Goal: Task Accomplishment & Management: Use online tool/utility

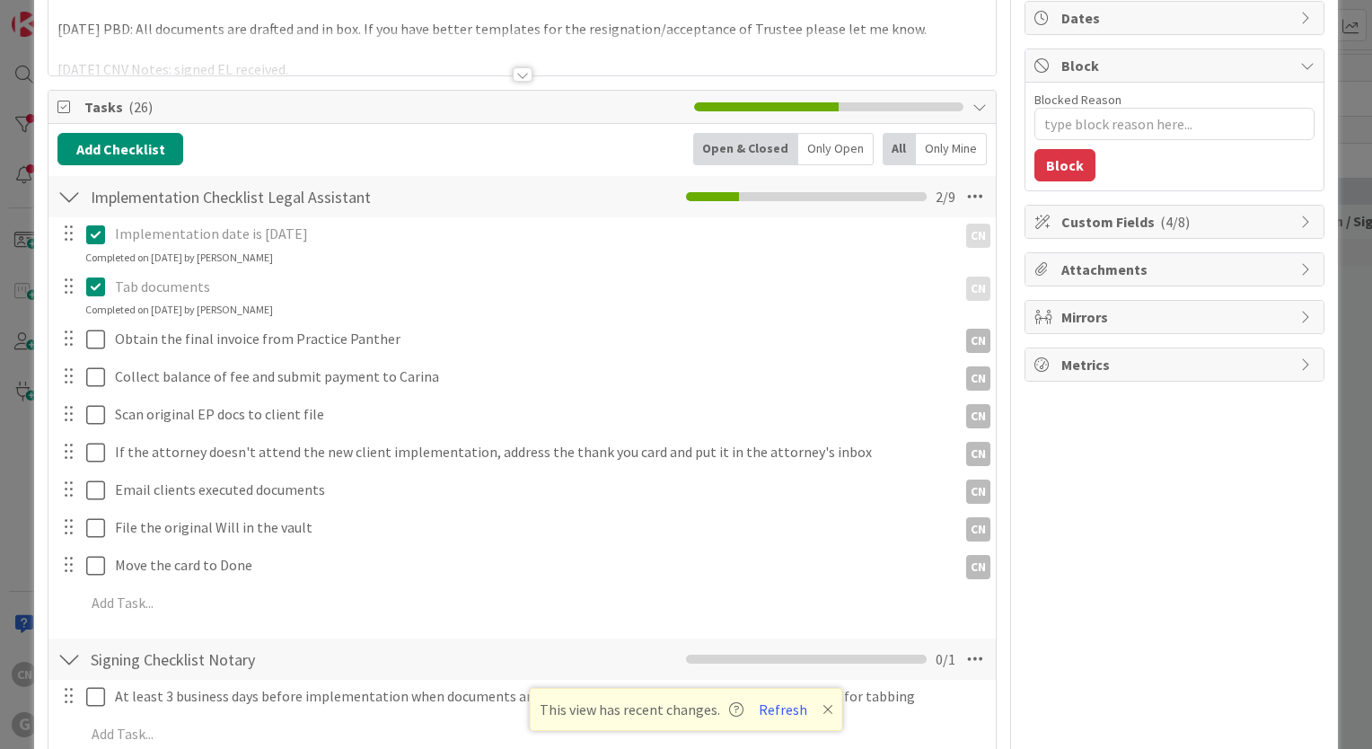
scroll to position [177, 0]
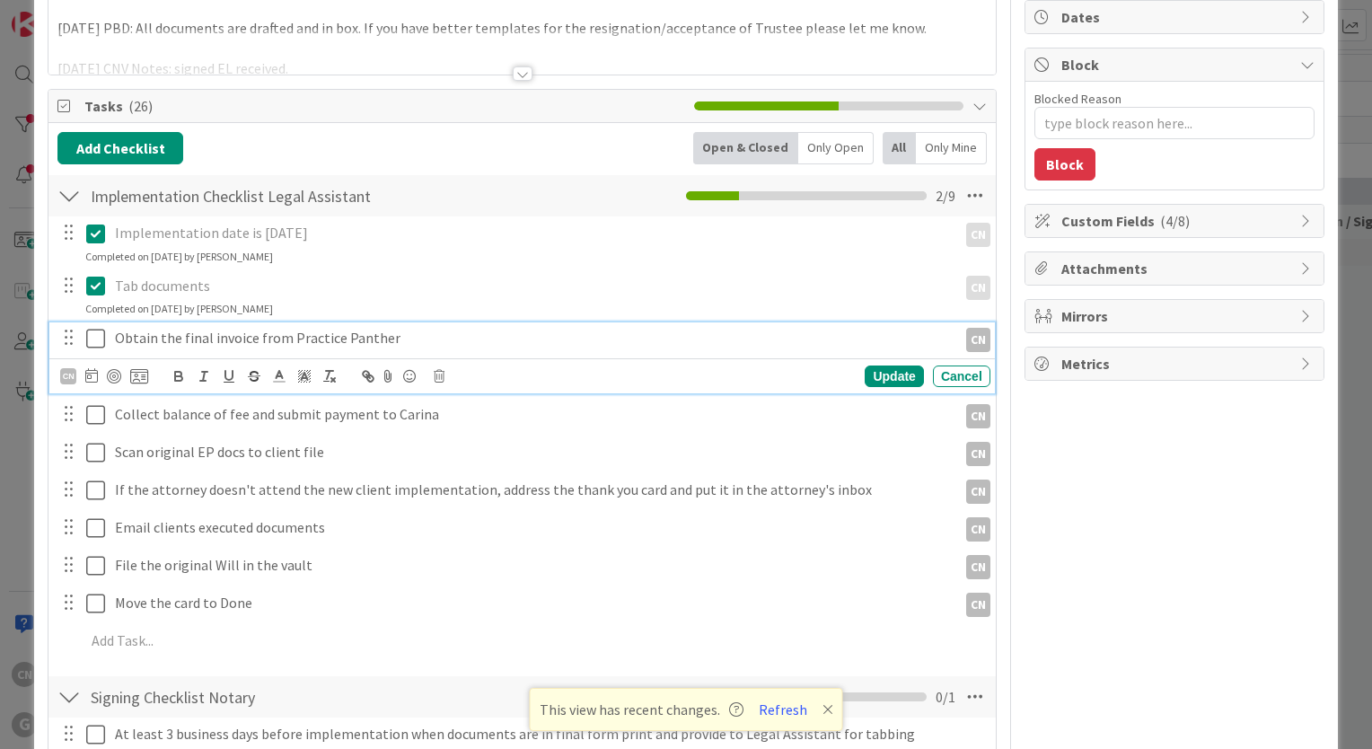
click at [439, 334] on p "Obtain the final invoice from Practice Panther" at bounding box center [532, 338] width 835 height 21
click at [94, 335] on icon at bounding box center [95, 339] width 19 height 22
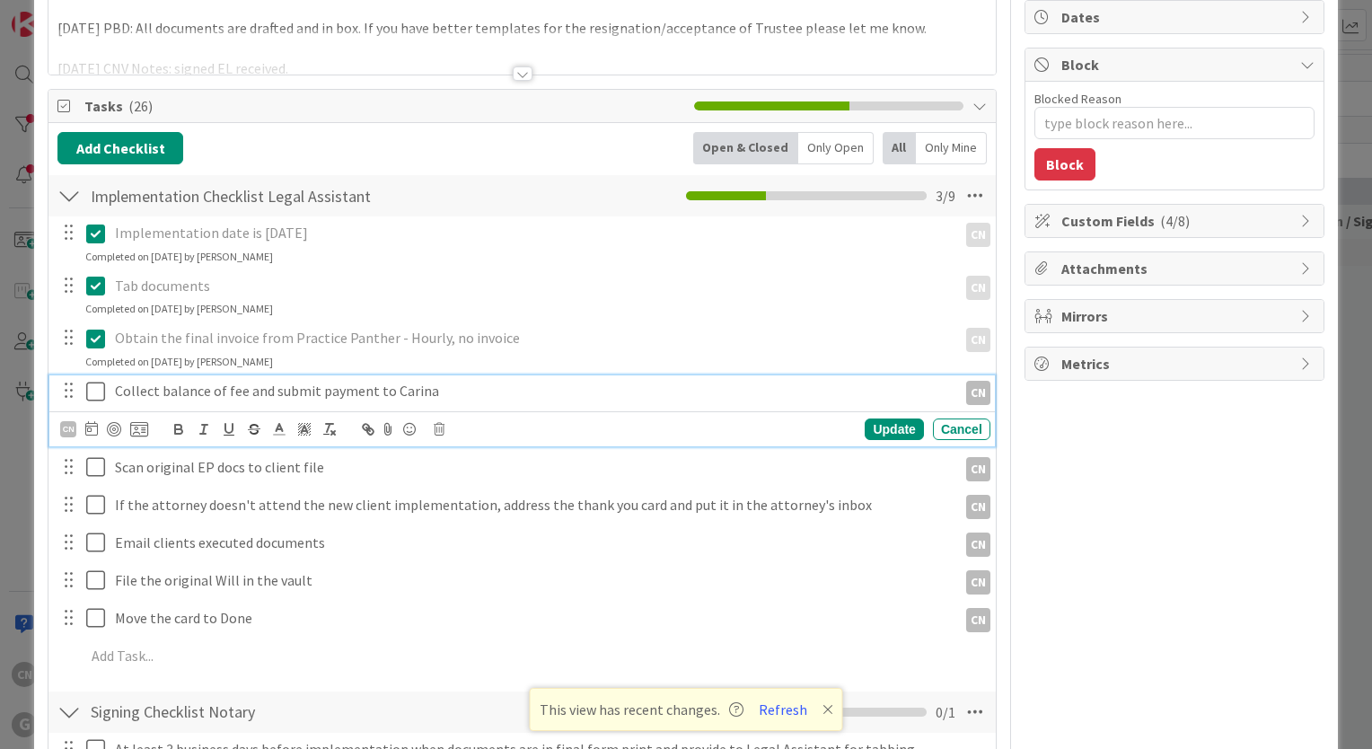
click at [463, 394] on p "Collect balance of fee and submit payment to Carina" at bounding box center [532, 391] width 835 height 21
type textarea "x"
click at [97, 386] on icon at bounding box center [95, 392] width 19 height 22
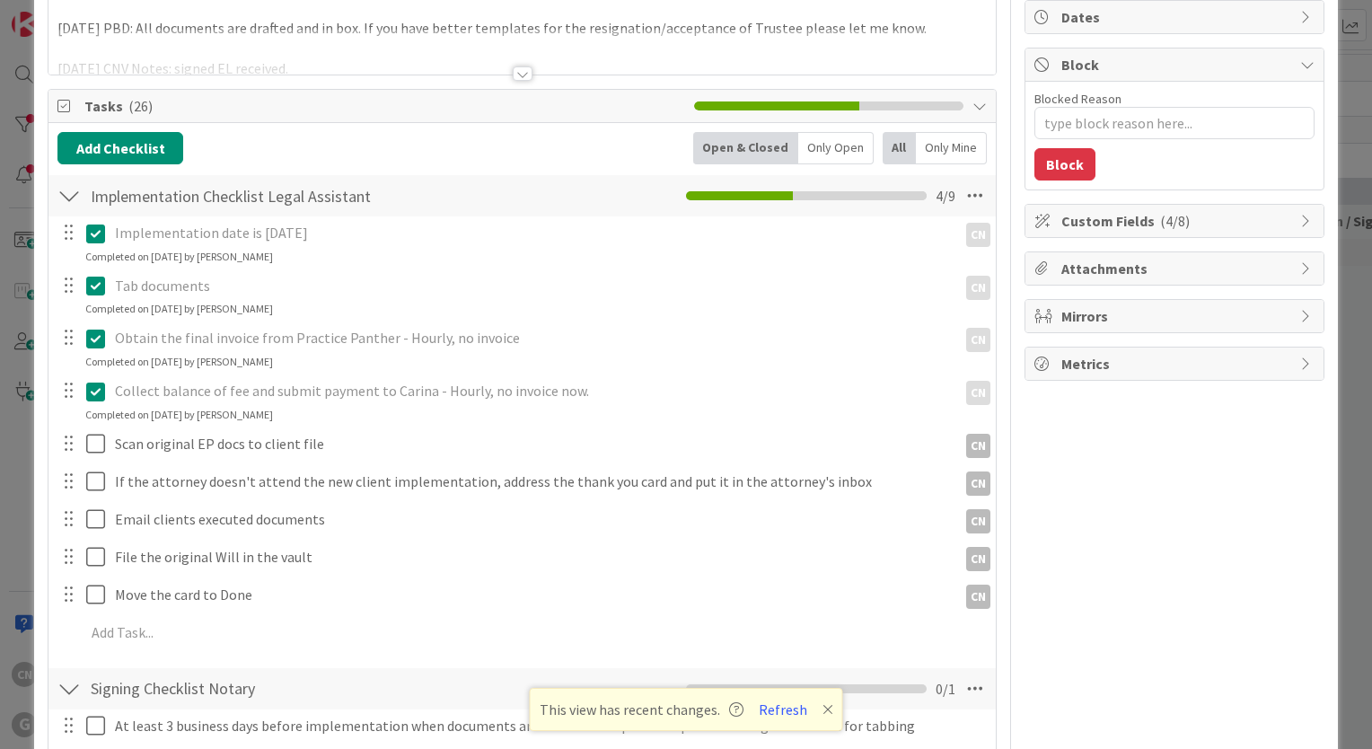
click at [514, 338] on p "Obtain the final invoice from Practice Panther - Hourly, no invoice" at bounding box center [532, 338] width 835 height 21
click at [158, 340] on p "Obtain the final invoice from Practice Panther - Hourly, no invoice" at bounding box center [532, 338] width 835 height 21
drag, startPoint x: 94, startPoint y: 336, endPoint x: 135, endPoint y: 342, distance: 40.9
click at [94, 338] on icon at bounding box center [95, 339] width 19 height 22
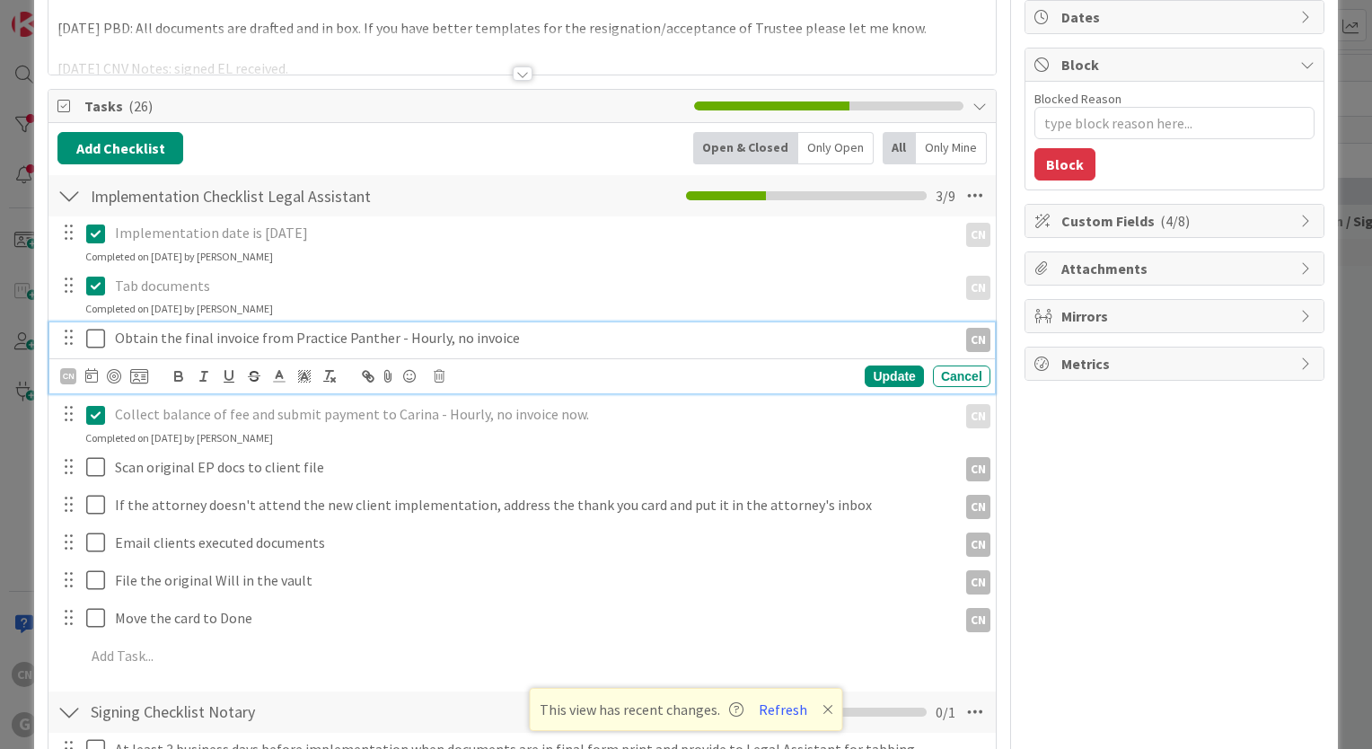
click at [514, 340] on p "Obtain the final invoice from Practice Panther - Hourly, no invoice" at bounding box center [532, 338] width 835 height 21
click at [97, 333] on icon at bounding box center [95, 339] width 19 height 22
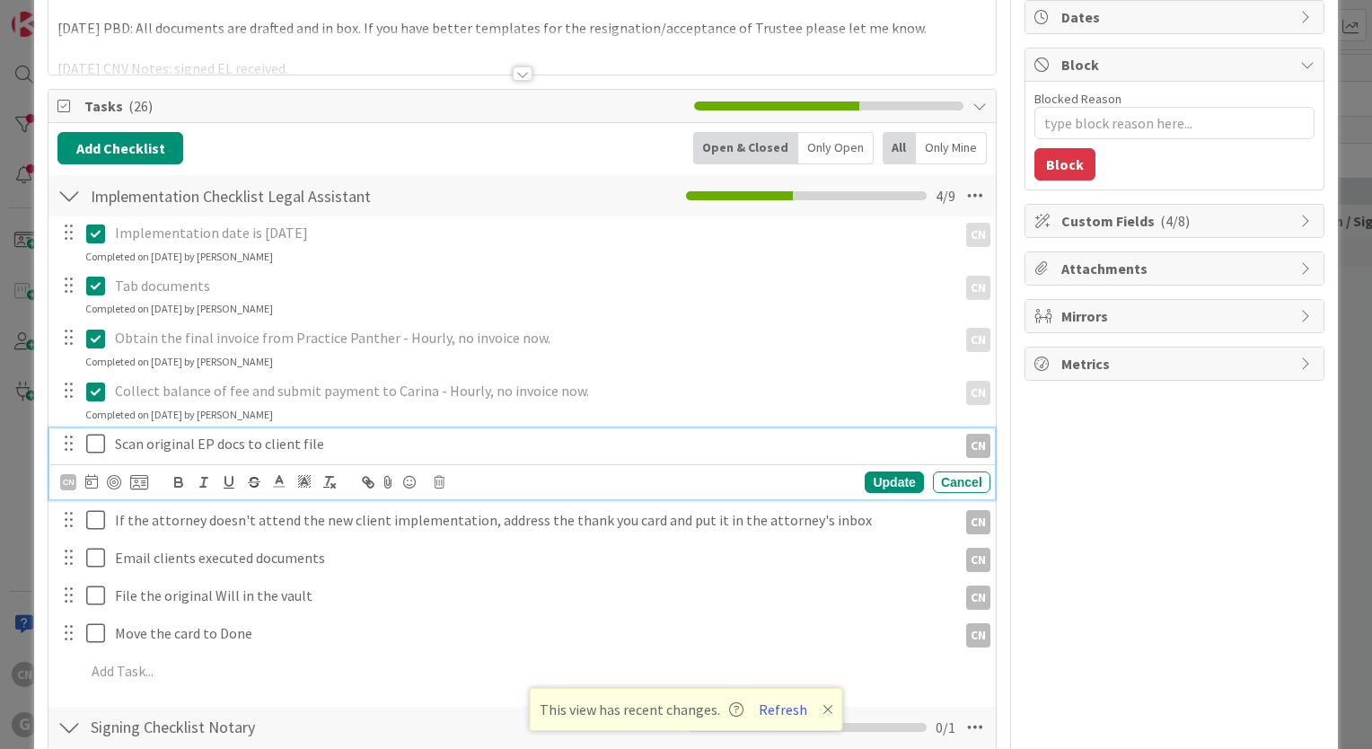
click at [98, 444] on icon at bounding box center [95, 444] width 19 height 22
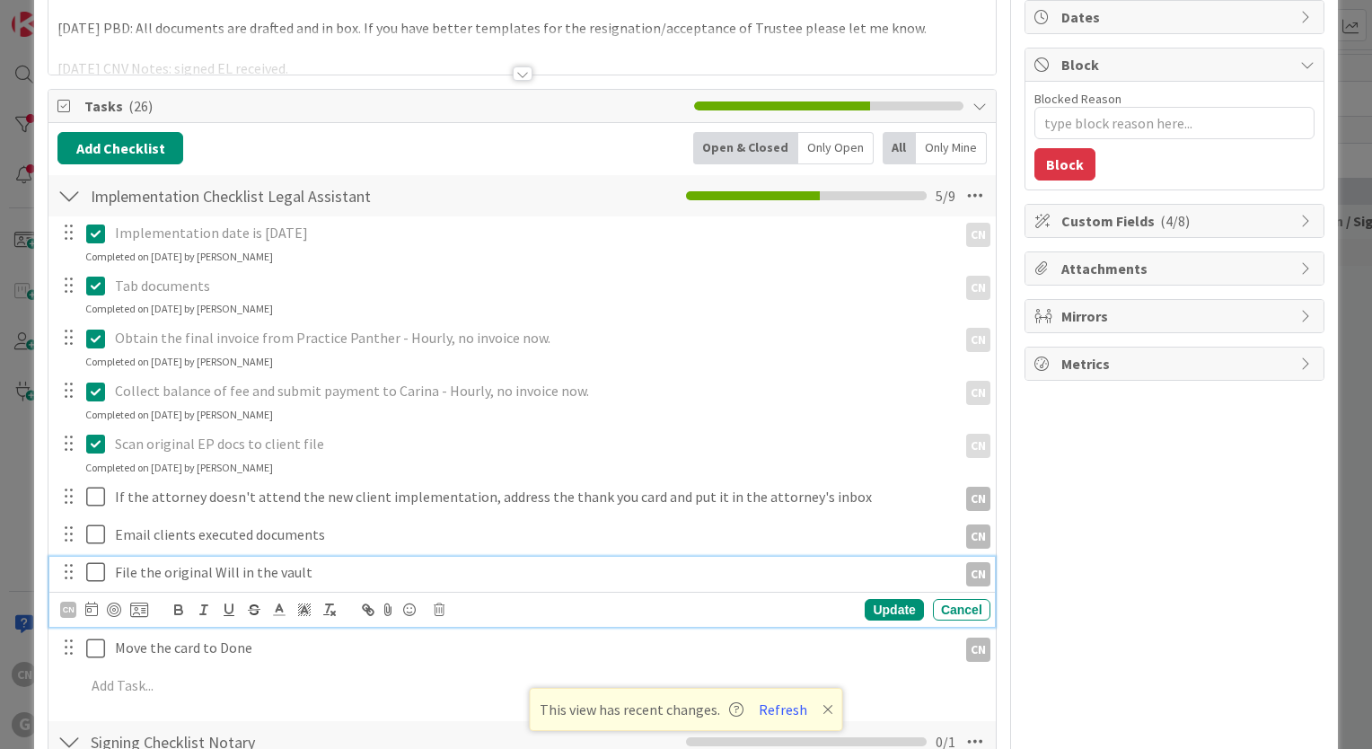
click at [319, 573] on p "File the original Will in the vault" at bounding box center [532, 572] width 835 height 21
click at [70, 609] on div "CN" at bounding box center [68, 610] width 16 height 16
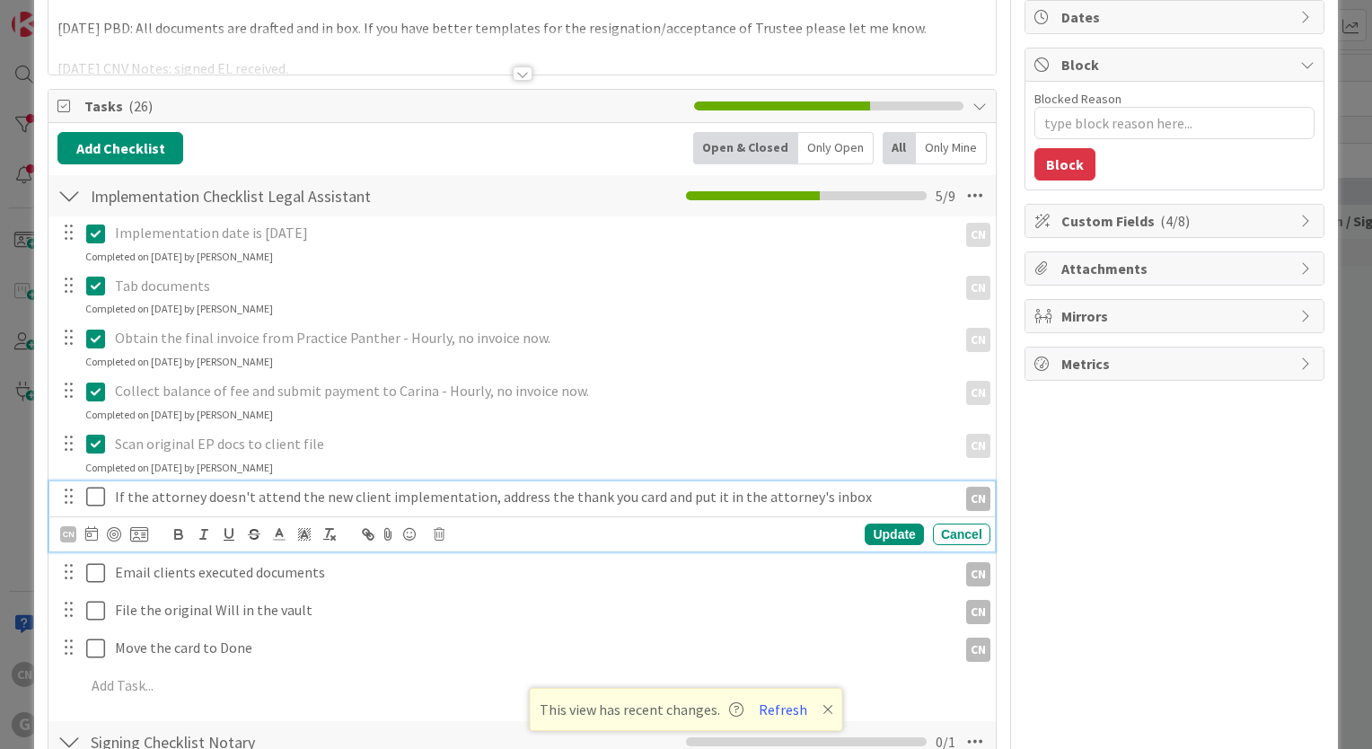
click at [855, 497] on p "If the attorney doesn't attend the new client implementation, address the thank…" at bounding box center [532, 497] width 835 height 21
click at [438, 535] on icon at bounding box center [439, 534] width 11 height 13
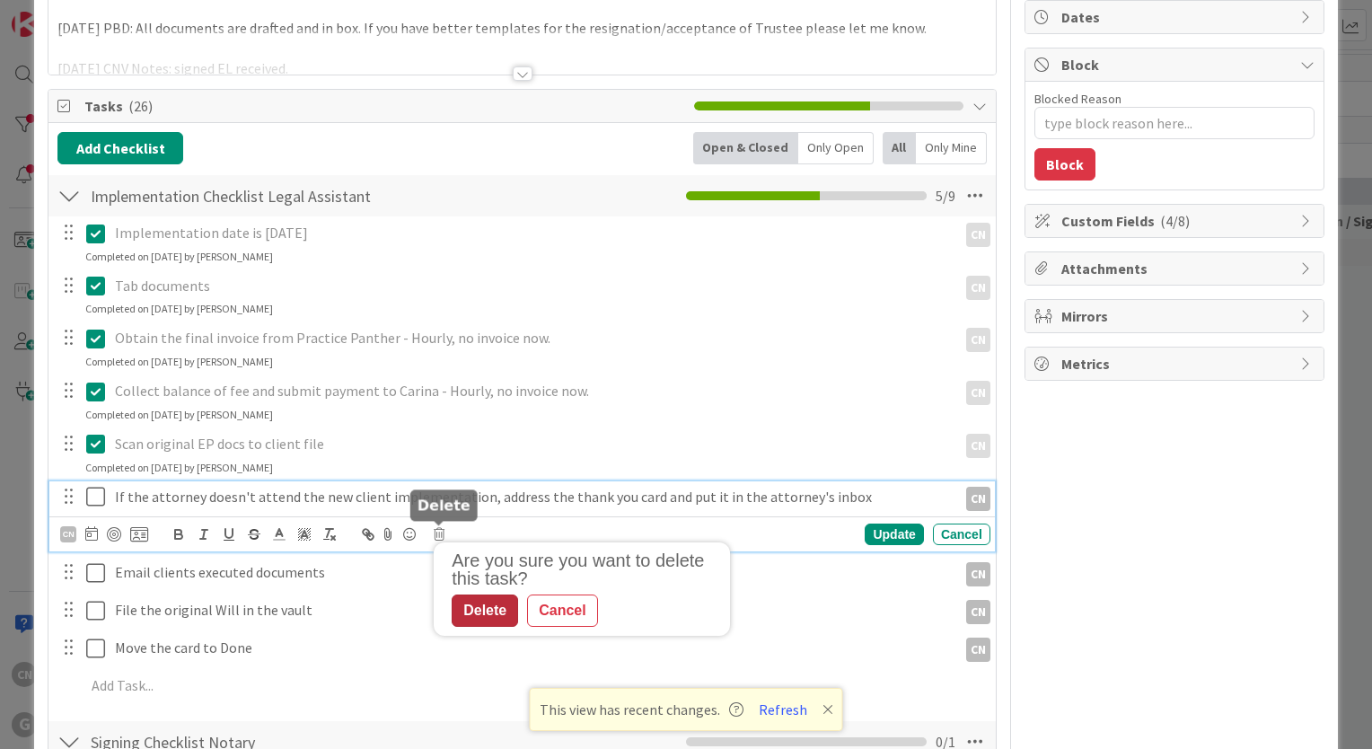
click at [481, 609] on div "Delete" at bounding box center [485, 611] width 66 height 32
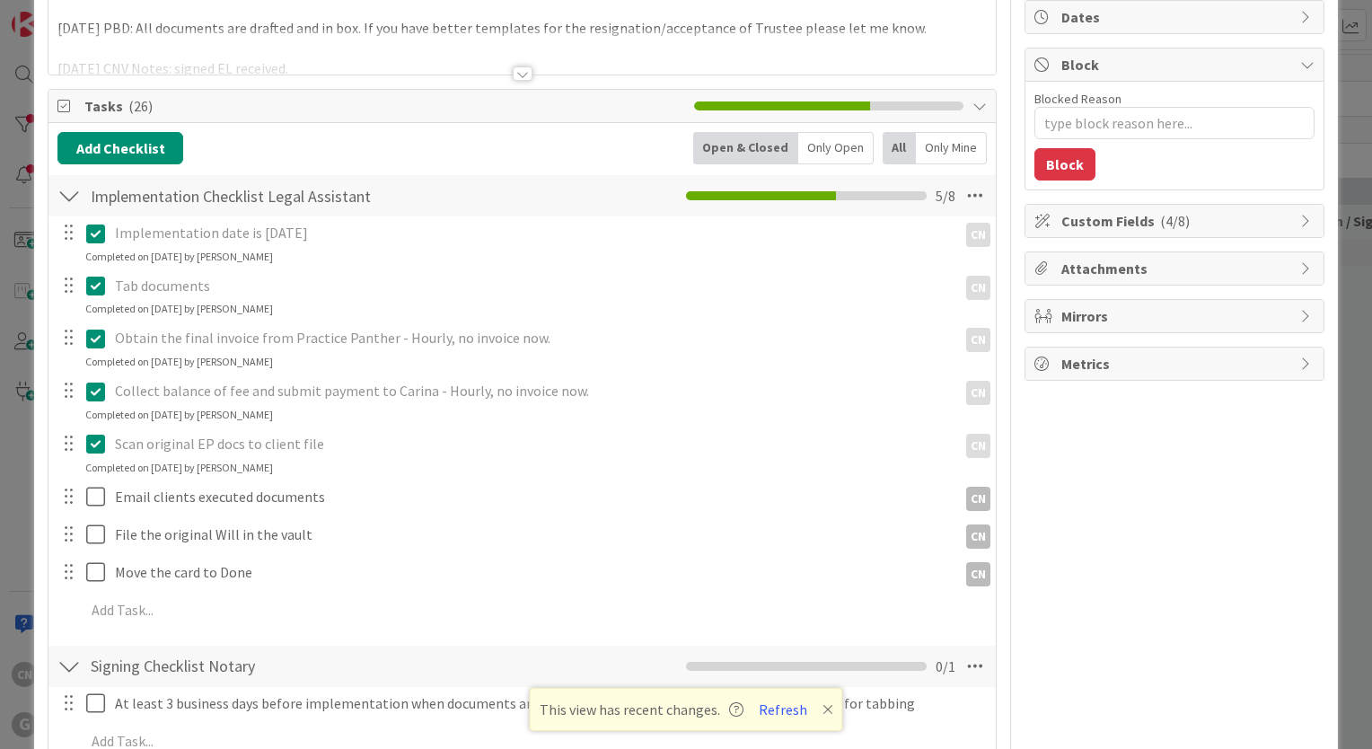
type textarea "x"
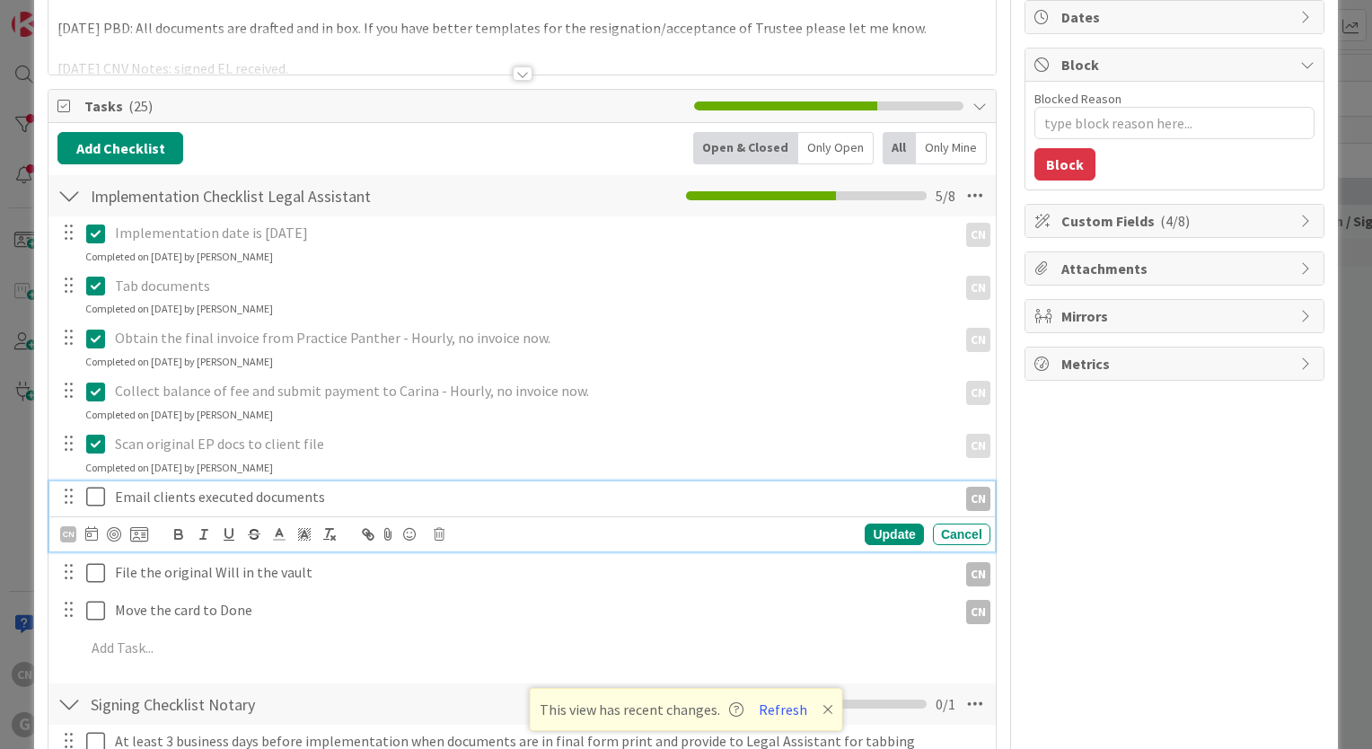
click at [333, 494] on p "Email clients executed documents" at bounding box center [532, 497] width 835 height 21
click at [91, 535] on icon at bounding box center [91, 533] width 13 height 14
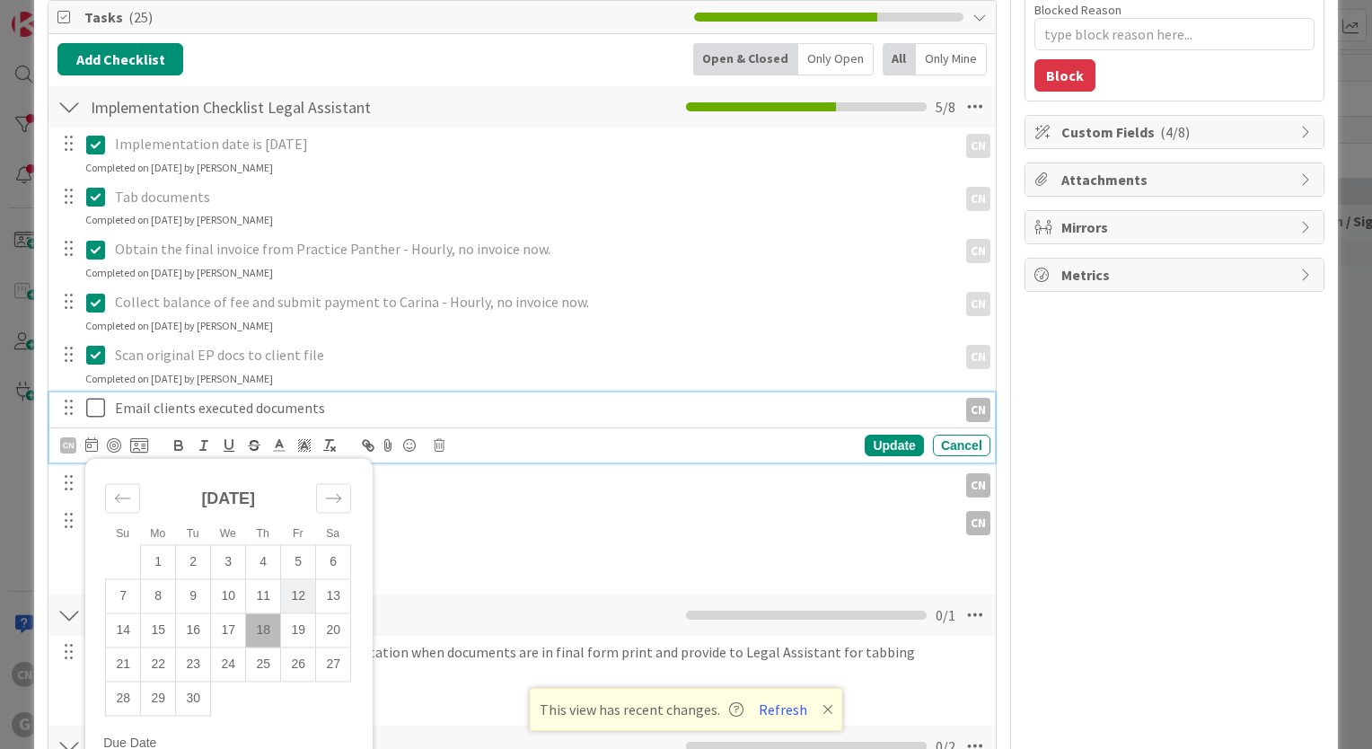
scroll to position [267, 0]
click at [158, 660] on td "22" at bounding box center [158, 664] width 35 height 34
type input "[DATE]"
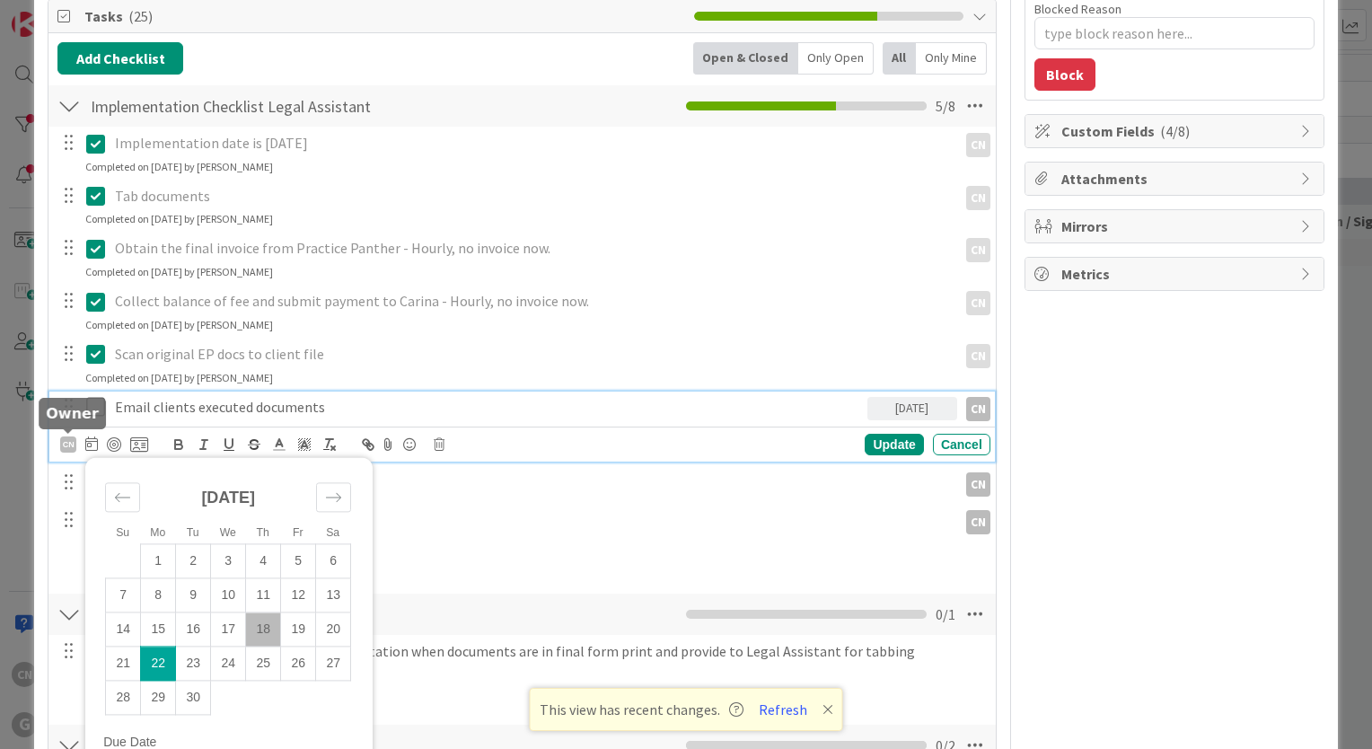
click at [65, 443] on div "CN" at bounding box center [68, 445] width 16 height 16
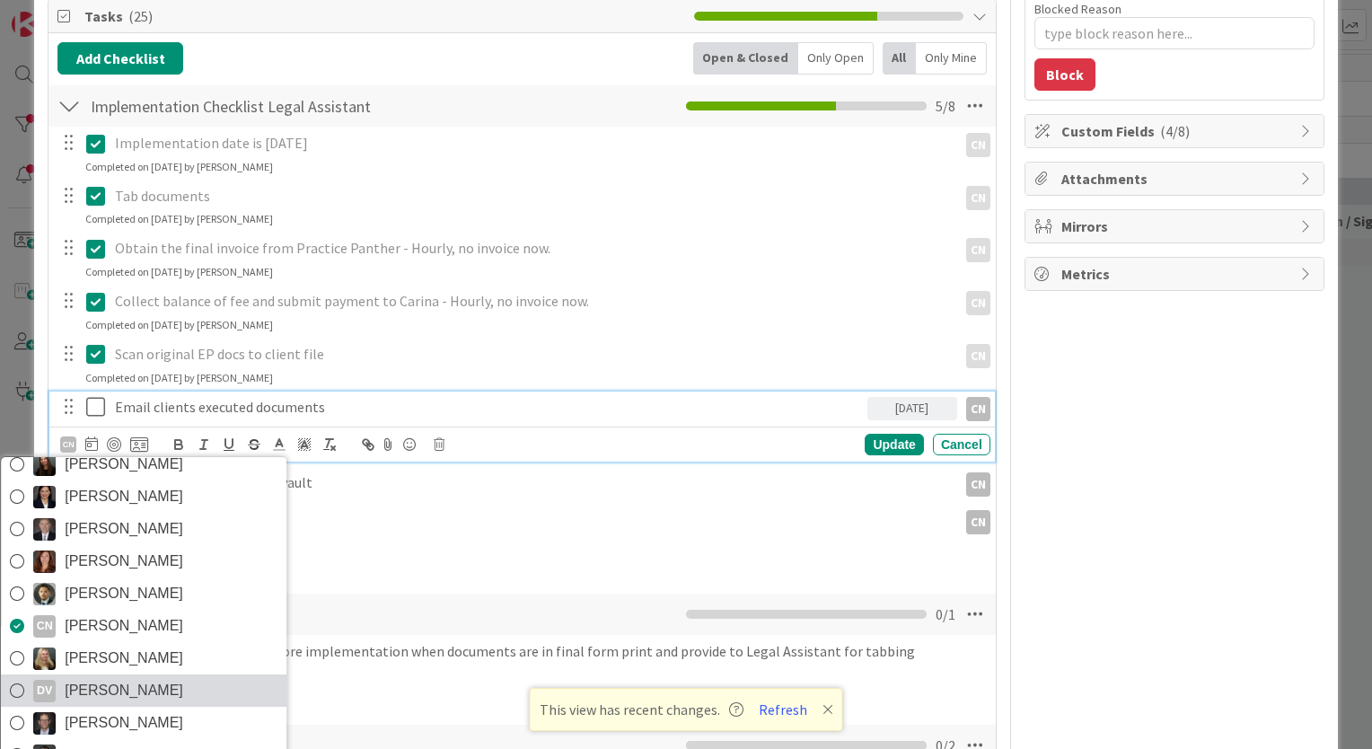
scroll to position [61, 0]
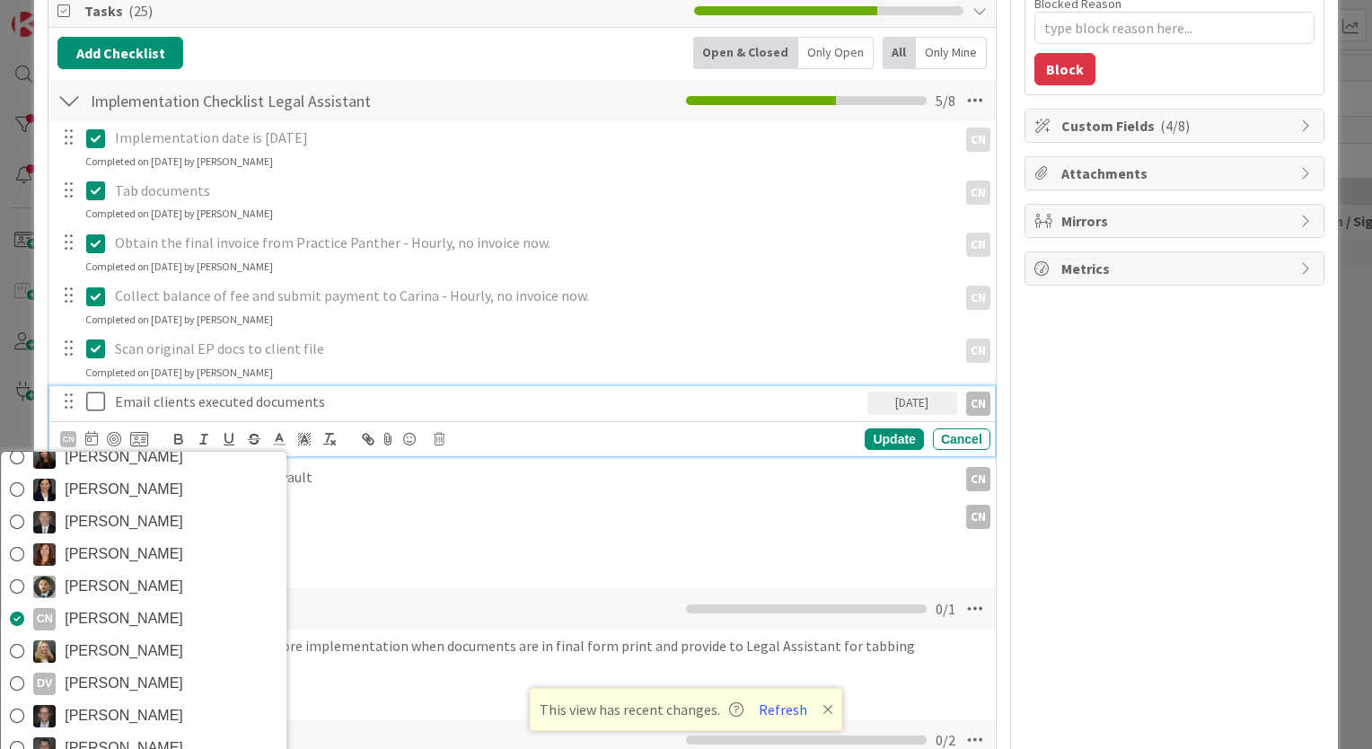
click at [107, 683] on span "[PERSON_NAME]" at bounding box center [124, 683] width 119 height 27
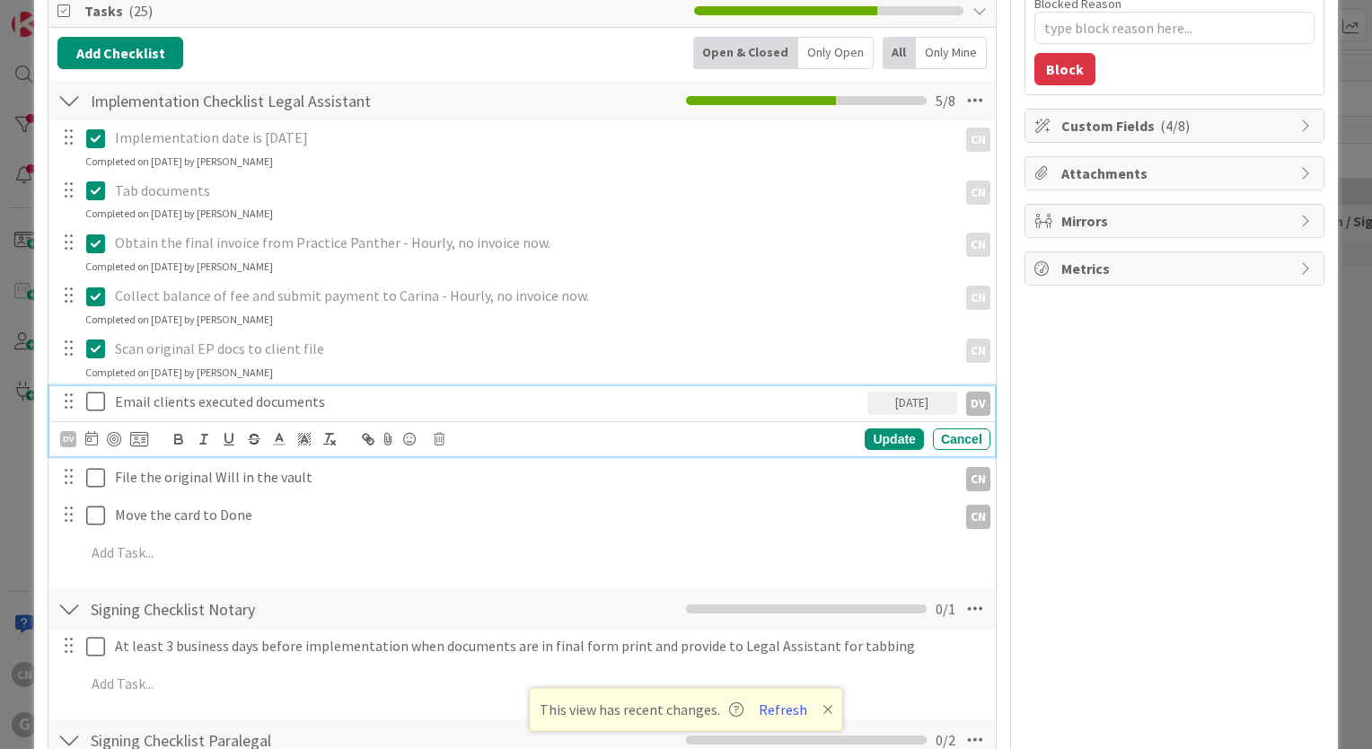
scroll to position [273, 0]
click at [877, 437] on div "Update" at bounding box center [894, 439] width 58 height 22
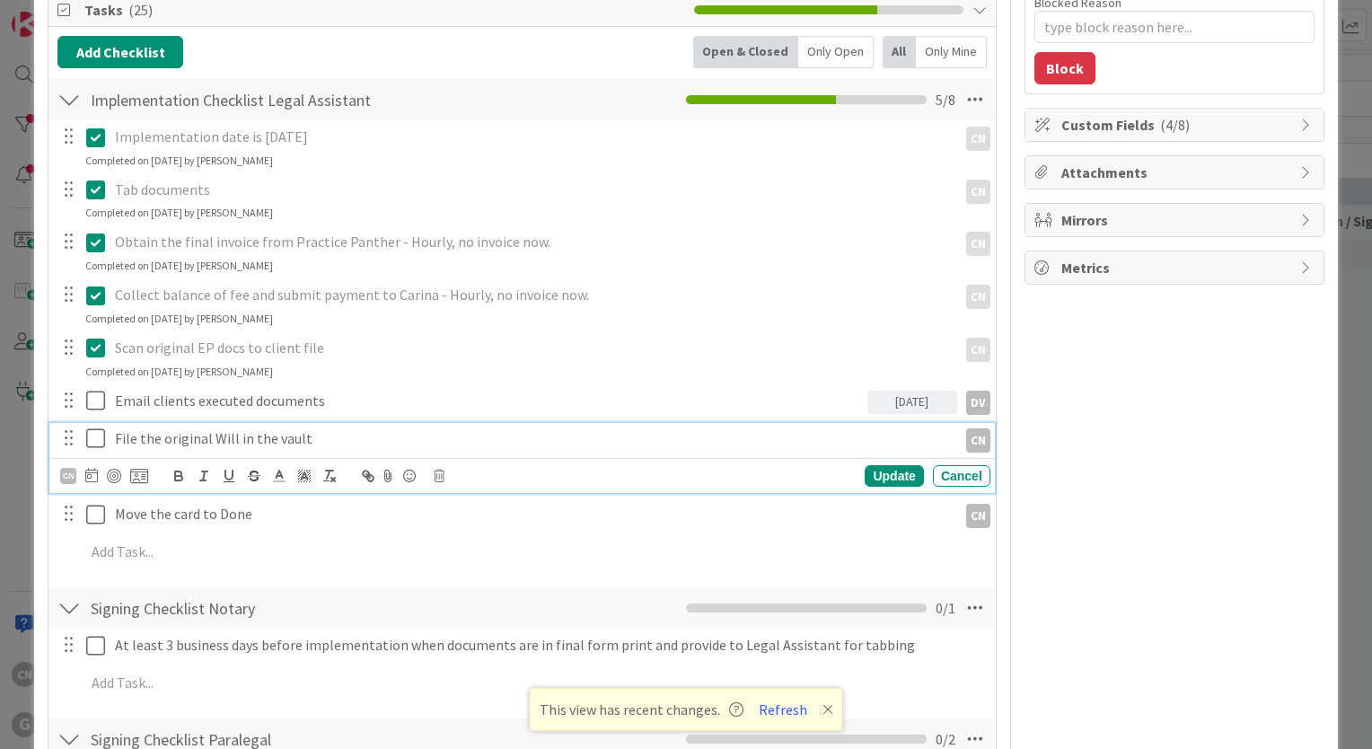
click at [187, 440] on p "File the original Will in the vault" at bounding box center [532, 438] width 835 height 21
click at [70, 476] on div "CN" at bounding box center [68, 476] width 16 height 16
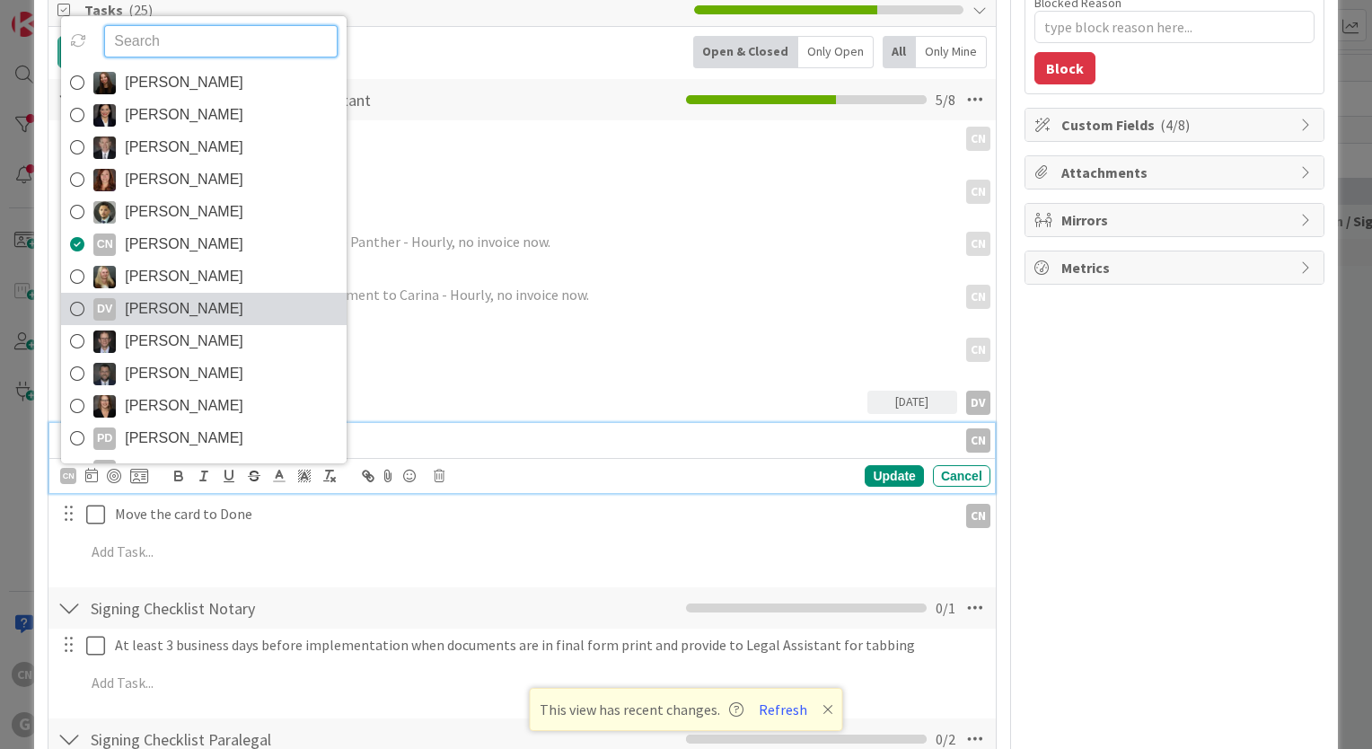
click at [180, 309] on span "[PERSON_NAME]" at bounding box center [184, 309] width 119 height 27
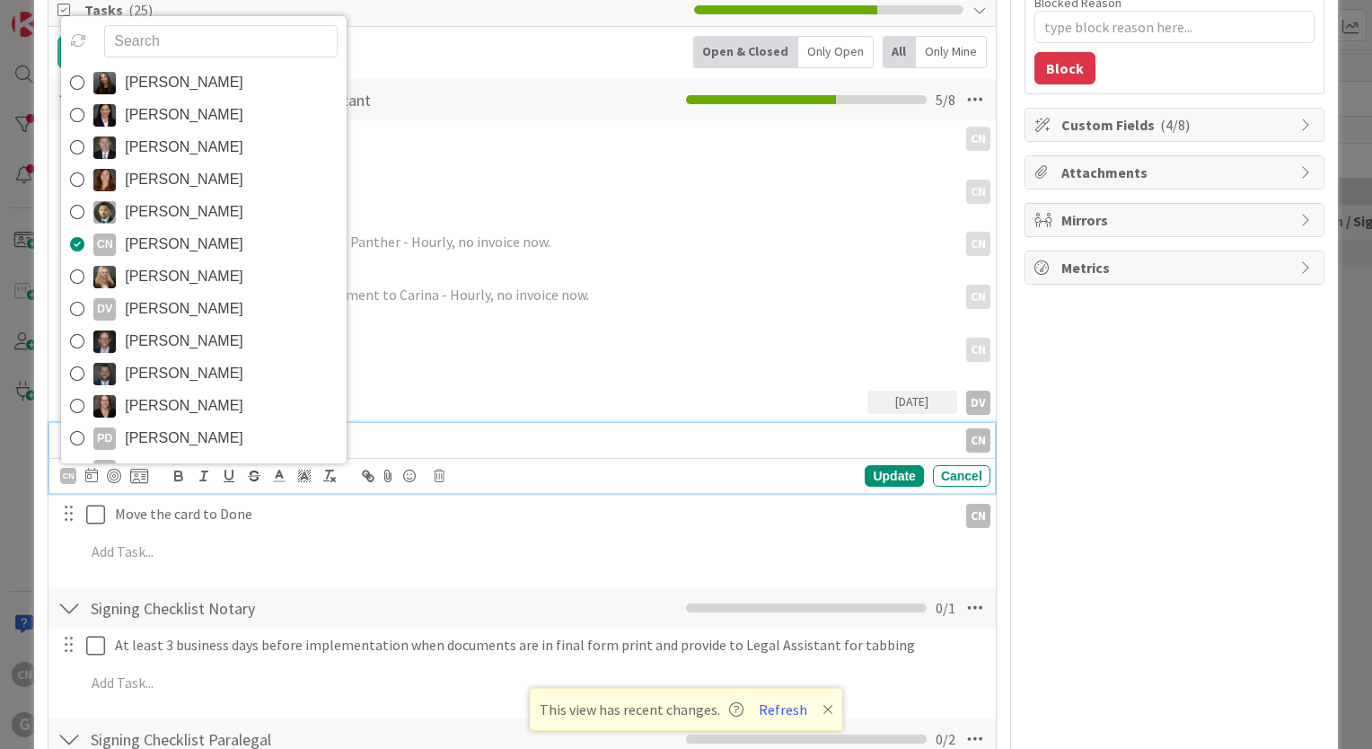
type textarea "x"
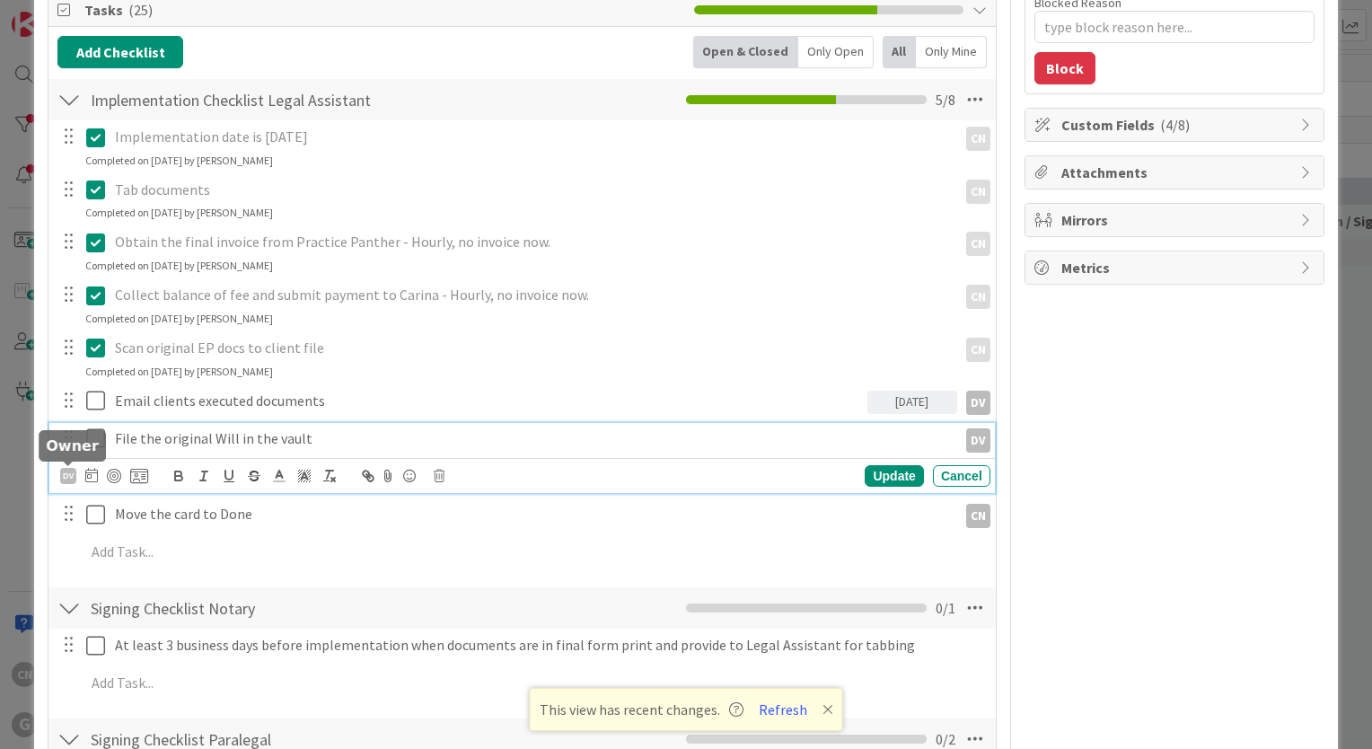
click at [66, 473] on div "DV" at bounding box center [68, 476] width 16 height 16
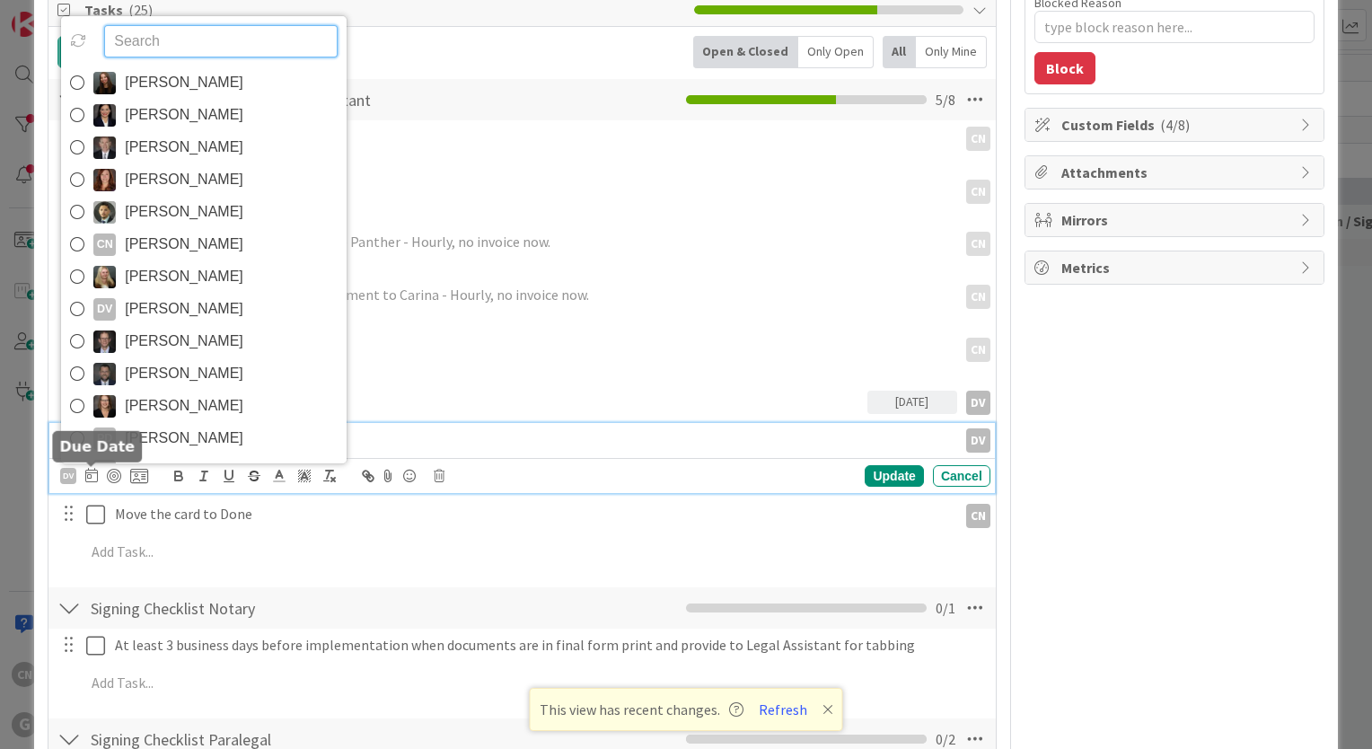
click at [89, 476] on icon at bounding box center [91, 475] width 13 height 14
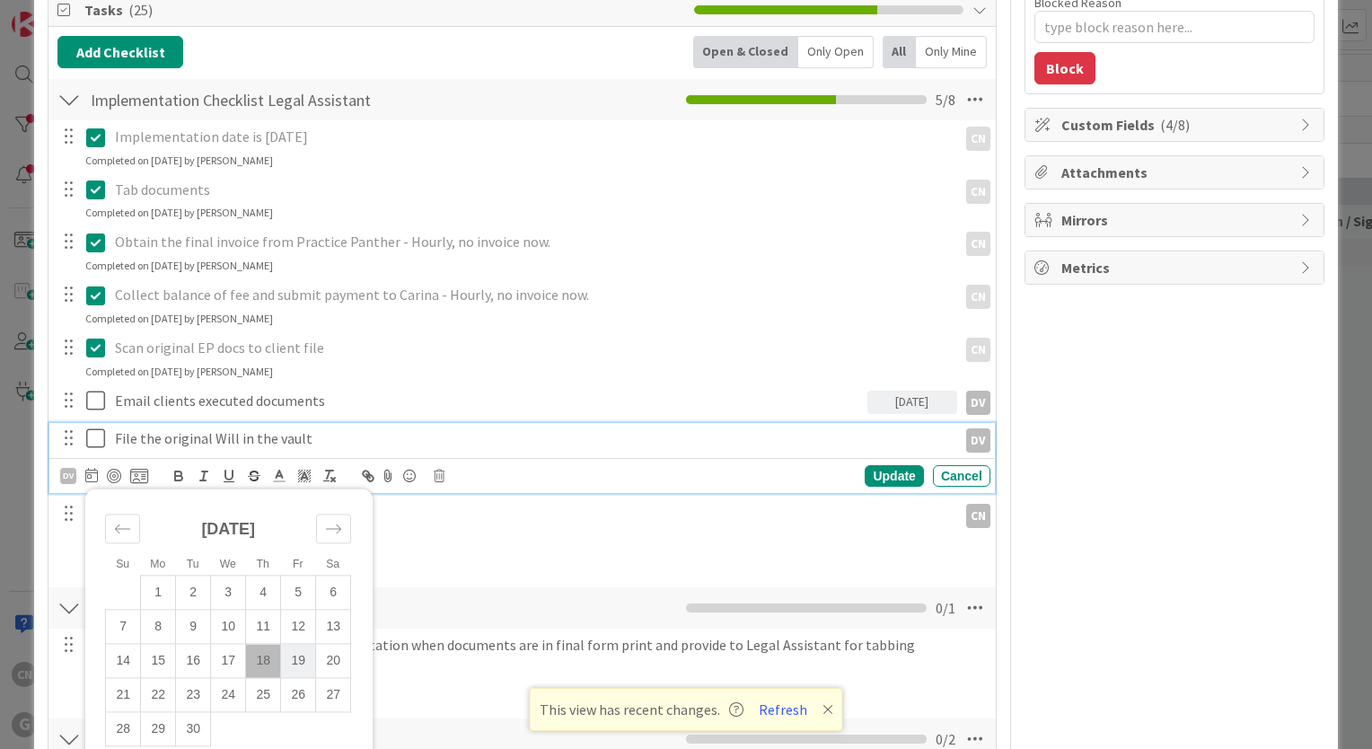
click at [299, 660] on td "19" at bounding box center [298, 661] width 35 height 34
type input "[DATE]"
type textarea "x"
click at [880, 478] on div "Update" at bounding box center [894, 476] width 58 height 22
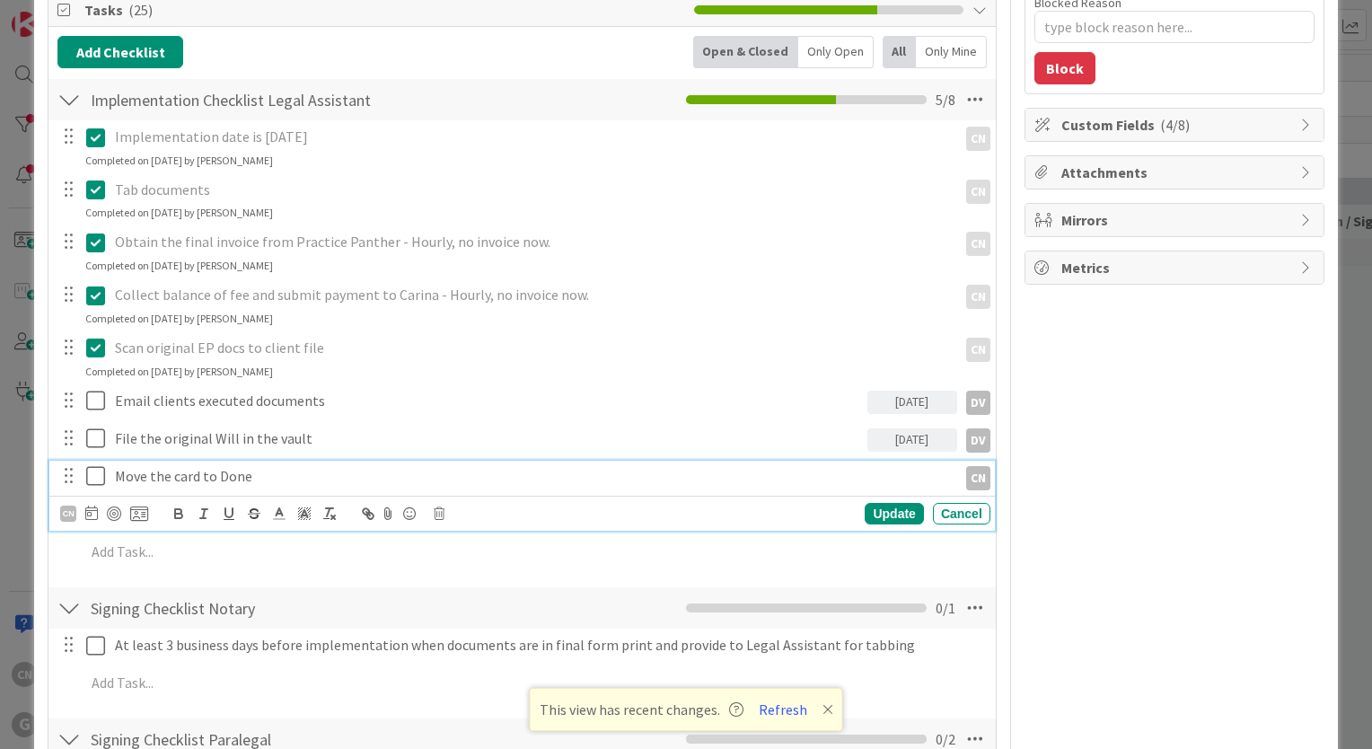
click at [267, 469] on p "Move the card to Done" at bounding box center [532, 476] width 835 height 21
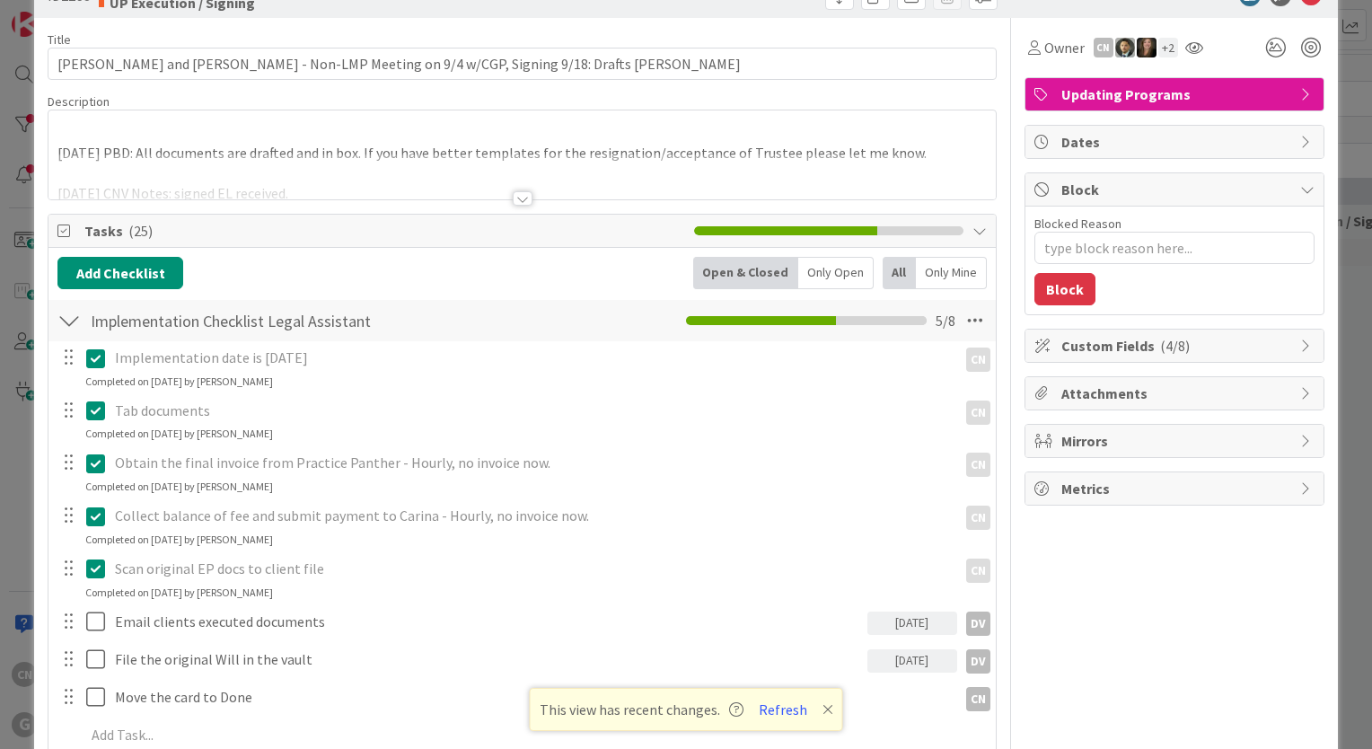
scroll to position [0, 0]
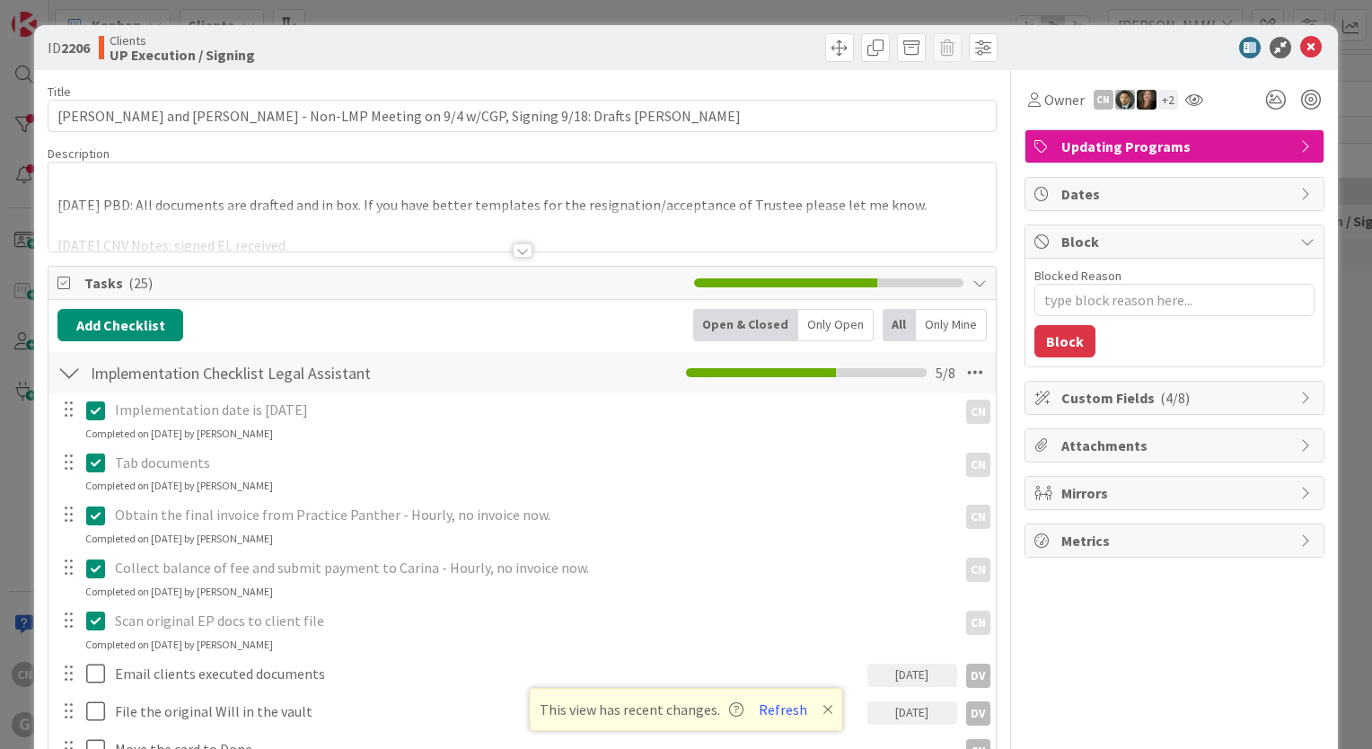
click at [693, 226] on div at bounding box center [523, 229] width 948 height 46
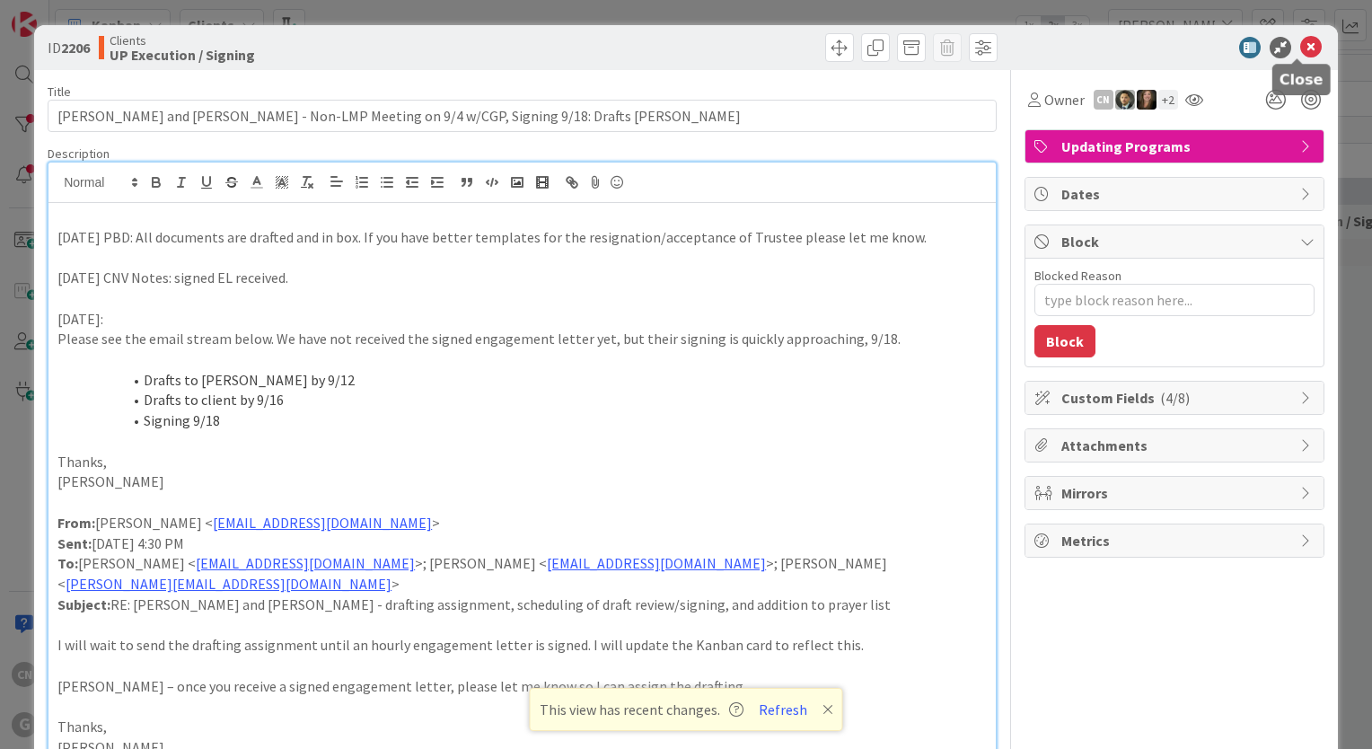
click at [1302, 49] on icon at bounding box center [1312, 48] width 22 height 22
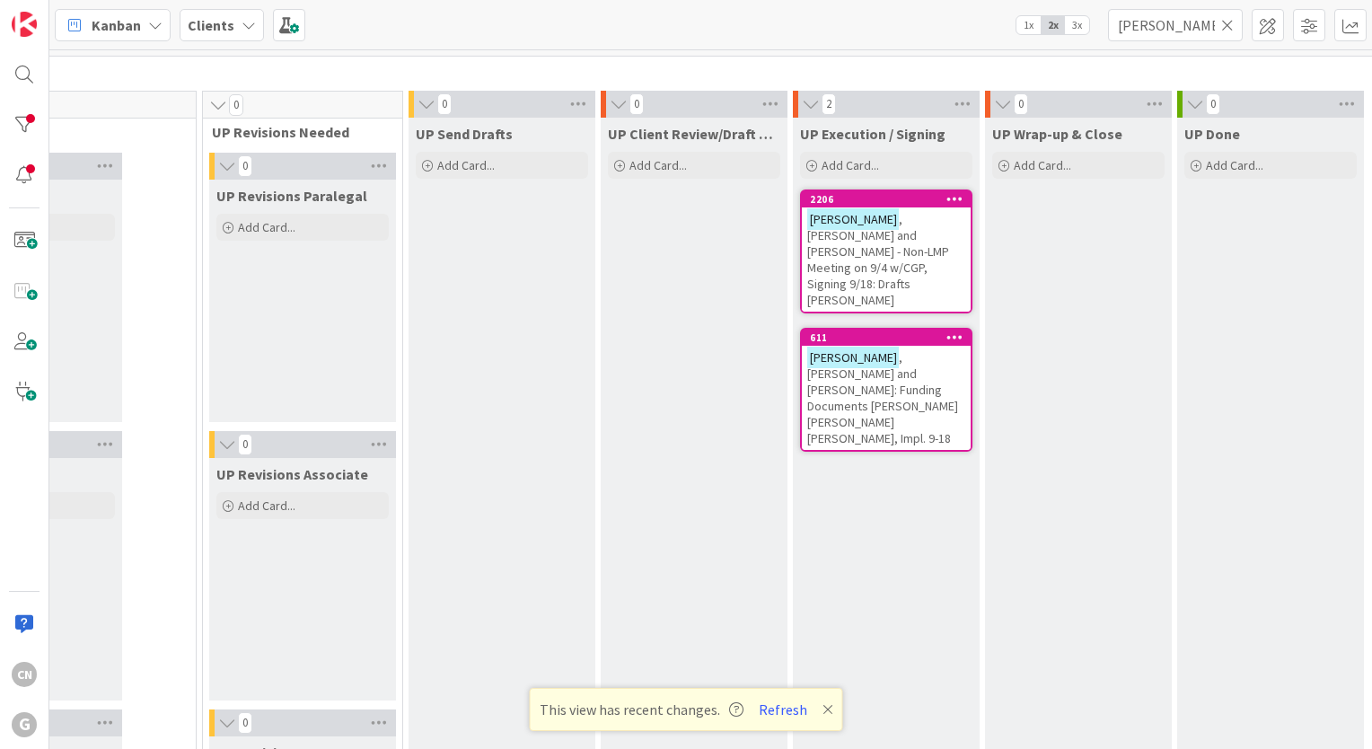
scroll to position [2602, 525]
click at [783, 713] on button "Refresh" at bounding box center [783, 709] width 61 height 23
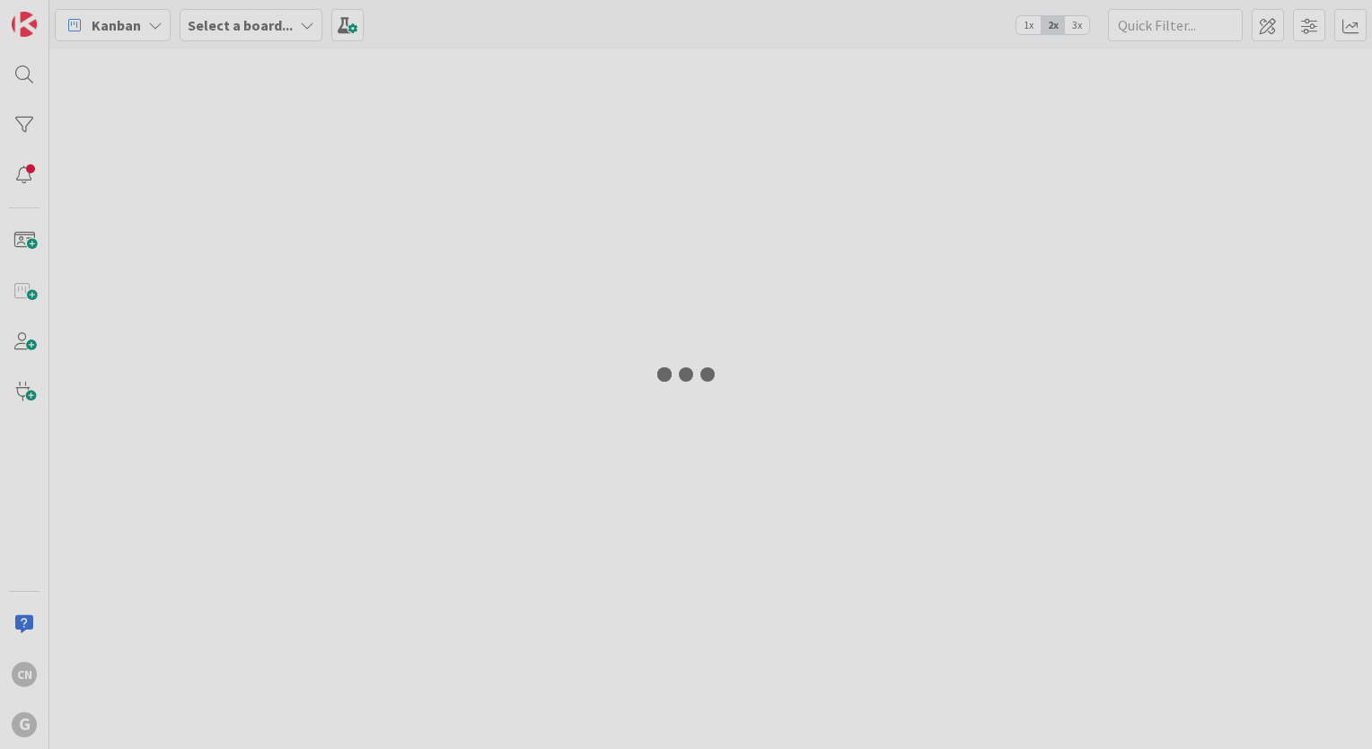
type input "[PERSON_NAME]"
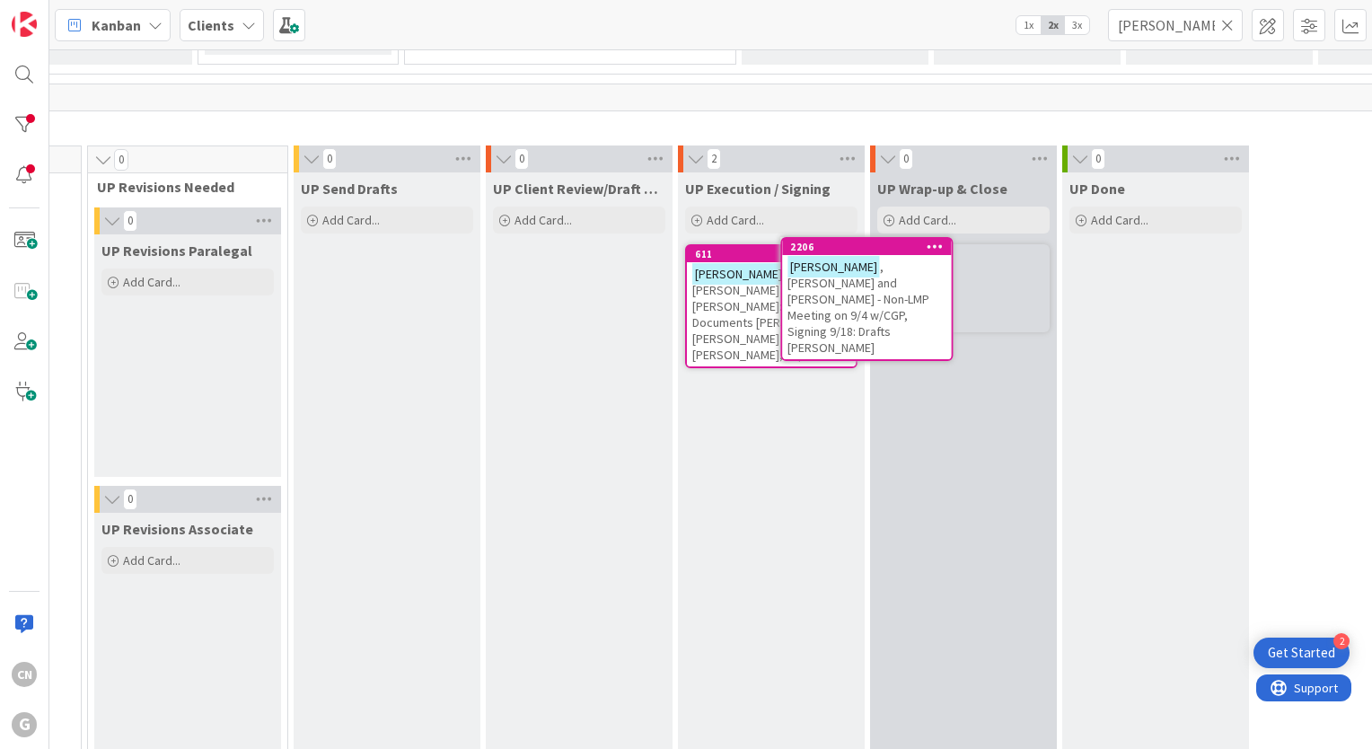
scroll to position [2529, 641]
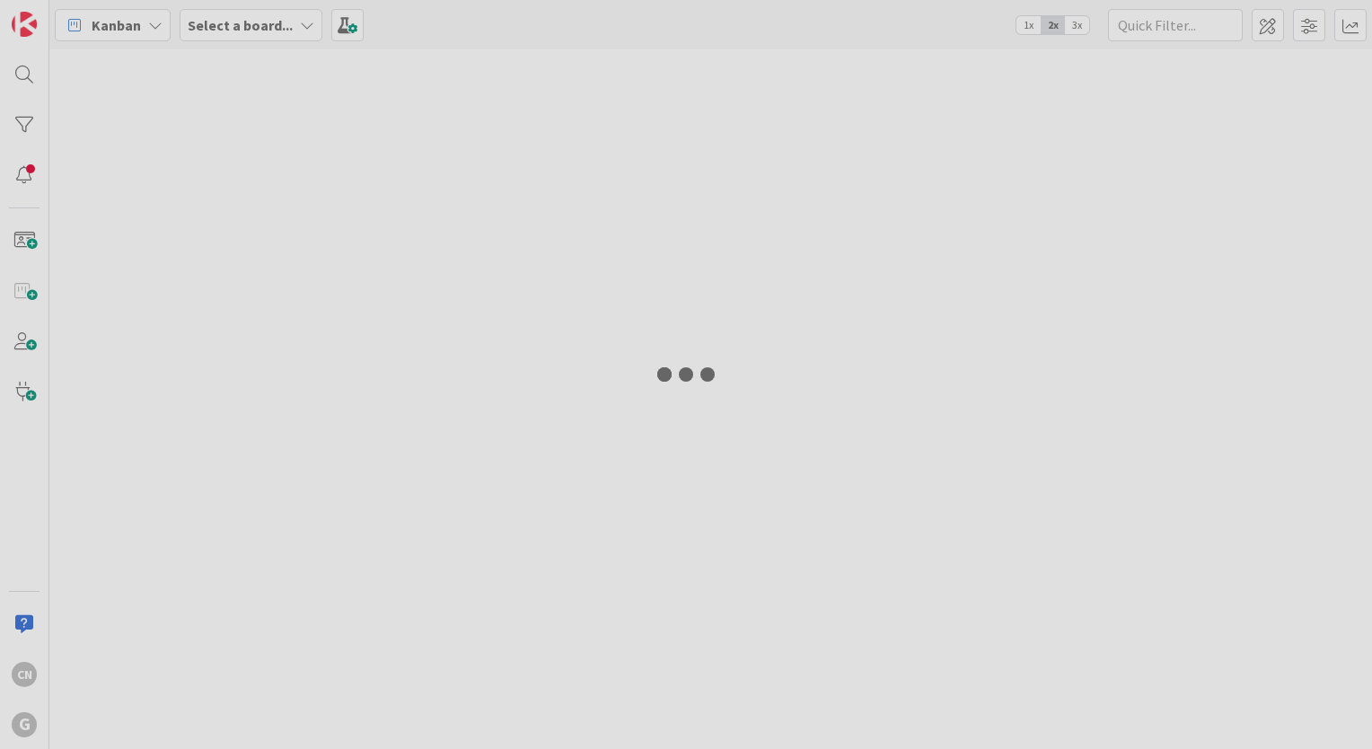
type input "[PERSON_NAME]"
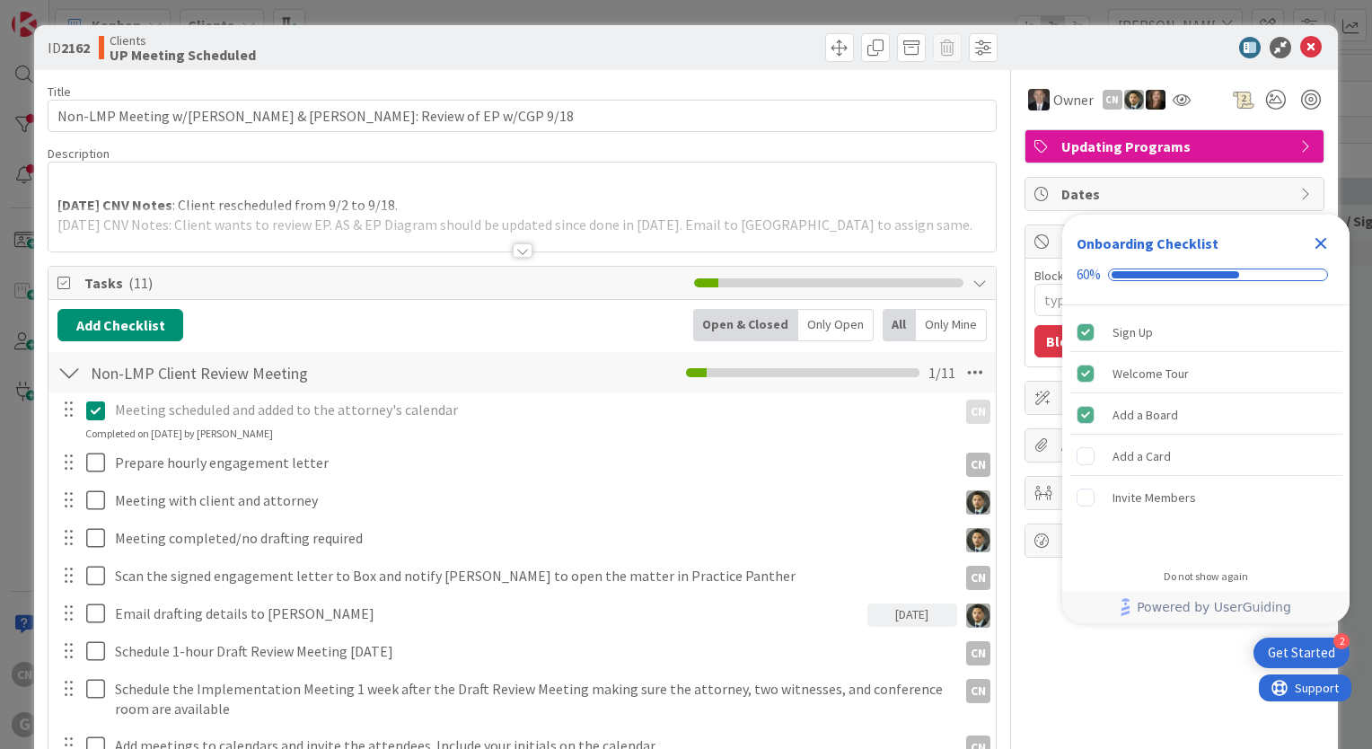
type textarea "x"
click at [1322, 246] on icon "Close Checklist" at bounding box center [1321, 244] width 22 height 22
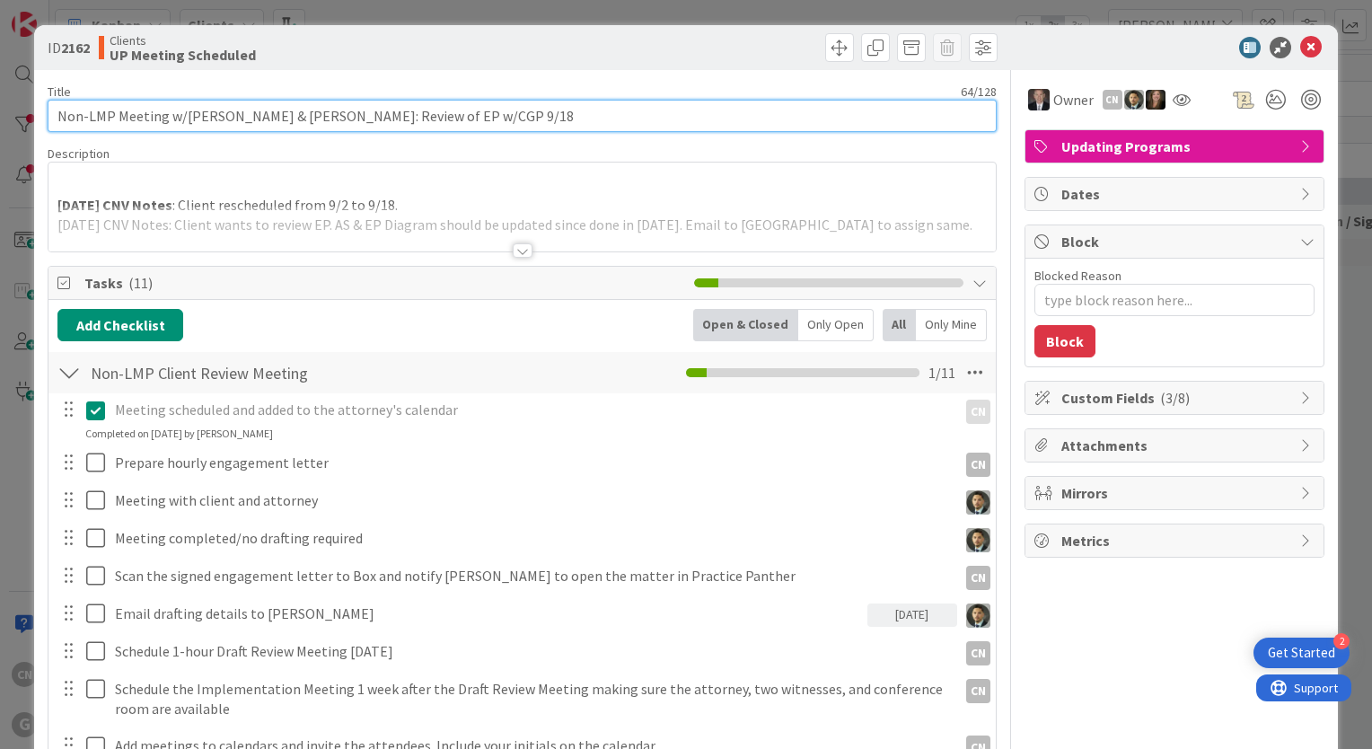
click at [468, 115] on input "Non-LMP Meeting w/Jamie & Monica Fidler: Review of EP w/CGP 9/18" at bounding box center [522, 116] width 949 height 32
type input "Non-LMP Meeting w/Jamie & Monica Fidler: Review of EP w/CGP 9/18j"
type textarea "x"
type input "Non-LMP Meeting w/Jamie & Monica Fidler: Review of EP w/CGP 9/18 ("
type textarea "x"
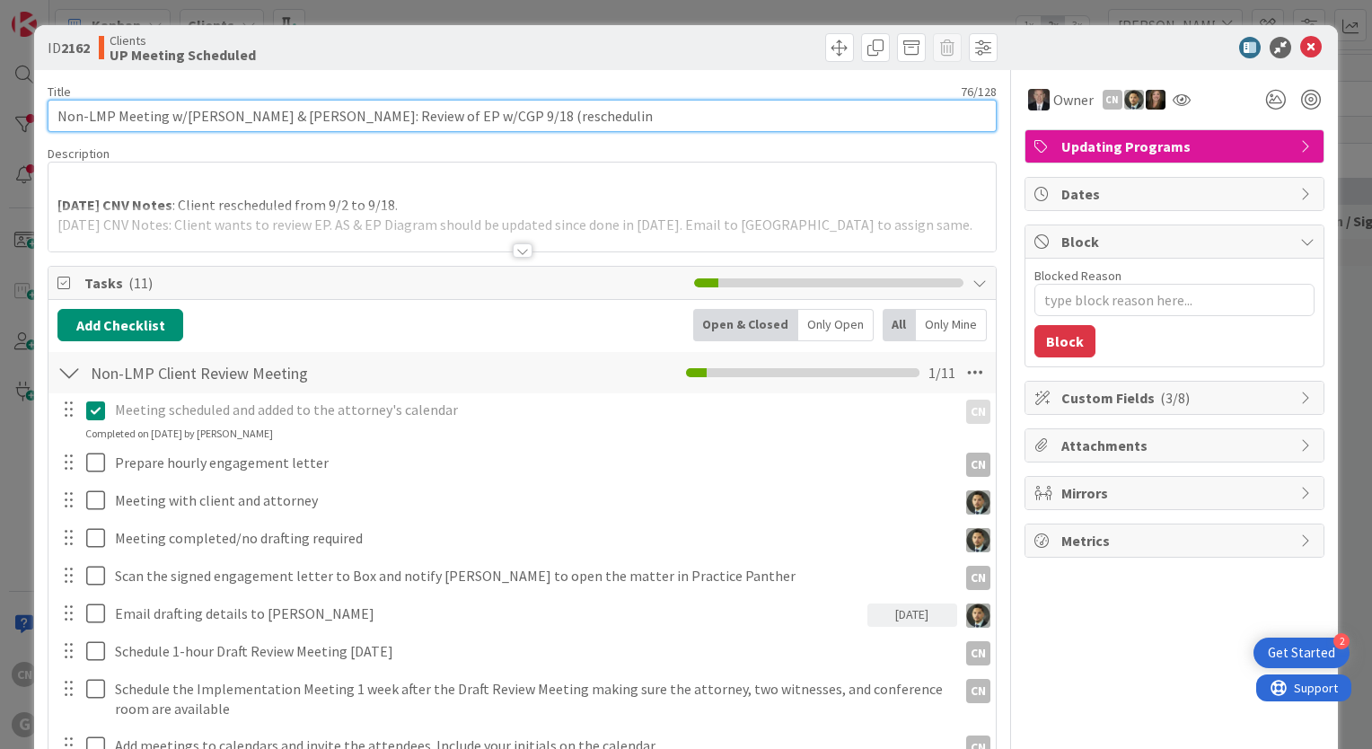
type input "Non-LMP Meeting w/Jamie & Monica Fidler: Review of EP w/CGP 9/18 (rescheduling"
type textarea "x"
type input "Non-LMP Meeting w/Jamie & Monica Fidler: Review of EP w/CGP 9/18 (rescheduling)"
type textarea "x"
type input "Non-LMP Meeting w/Jamie & Monica Fidler: Review of EP w/CGP 9/18 (rescheduling)"
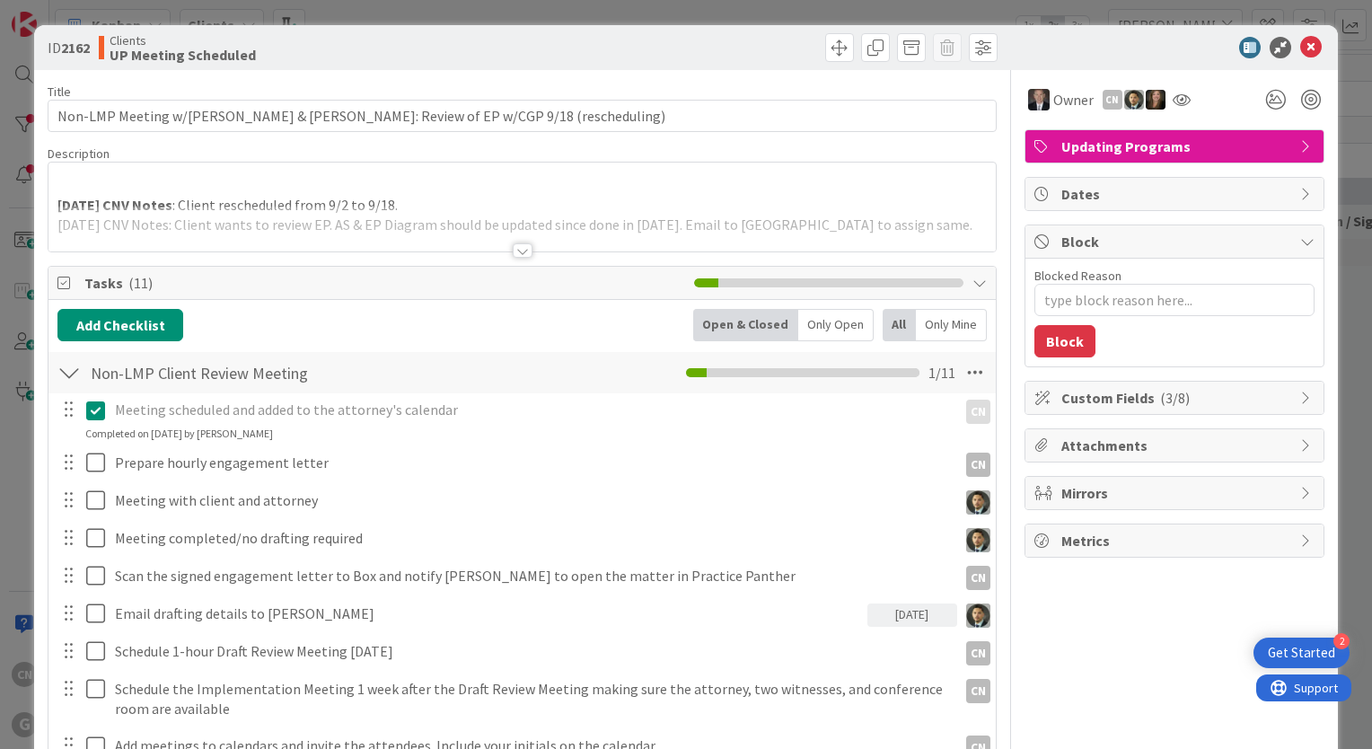
click at [102, 186] on p at bounding box center [522, 184] width 930 height 21
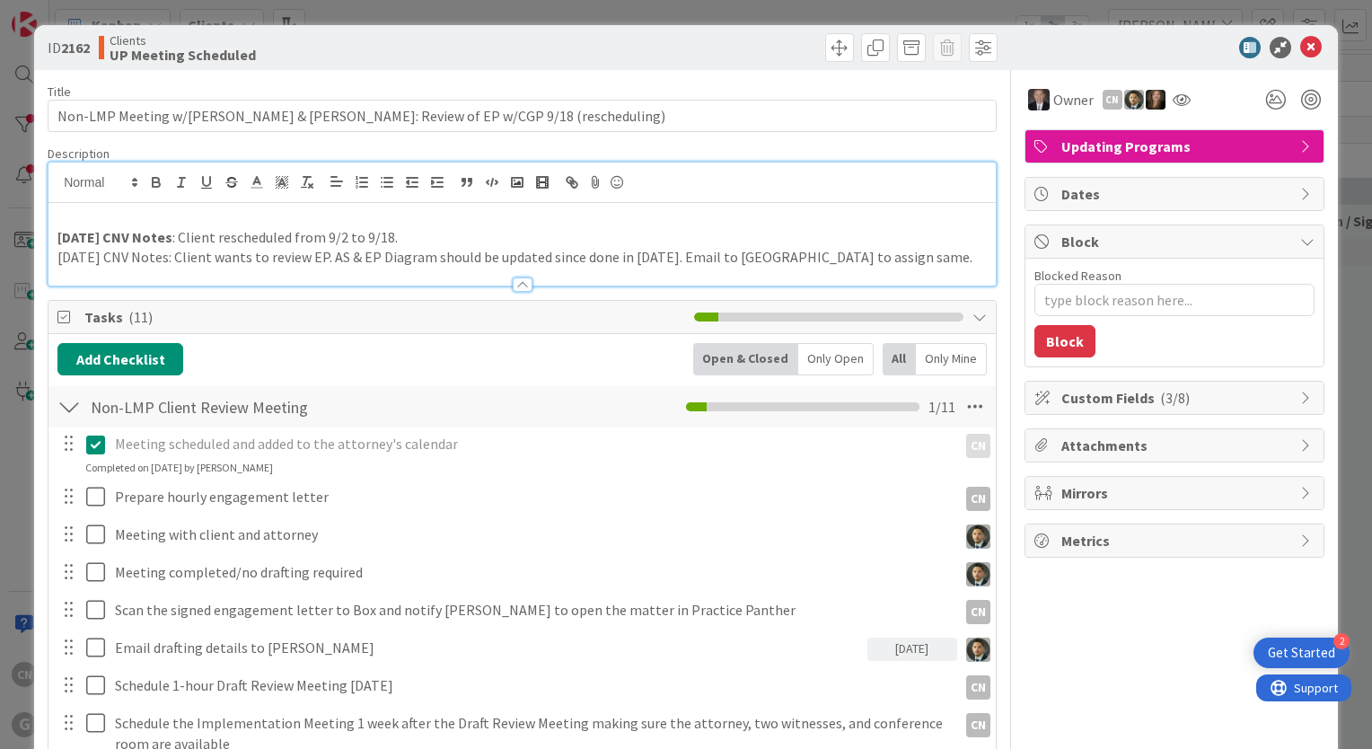
click at [65, 218] on p at bounding box center [522, 217] width 930 height 21
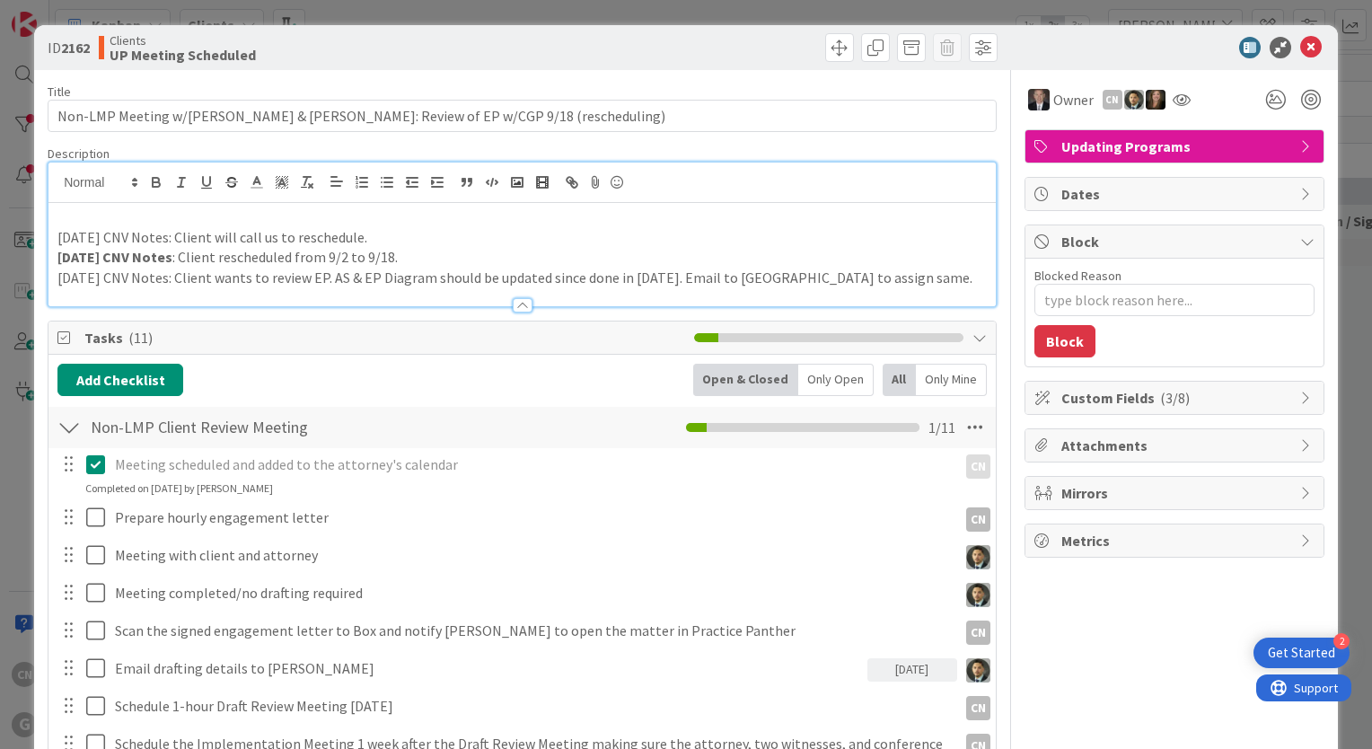
click at [95, 465] on icon at bounding box center [95, 465] width 19 height 22
type textarea "x"
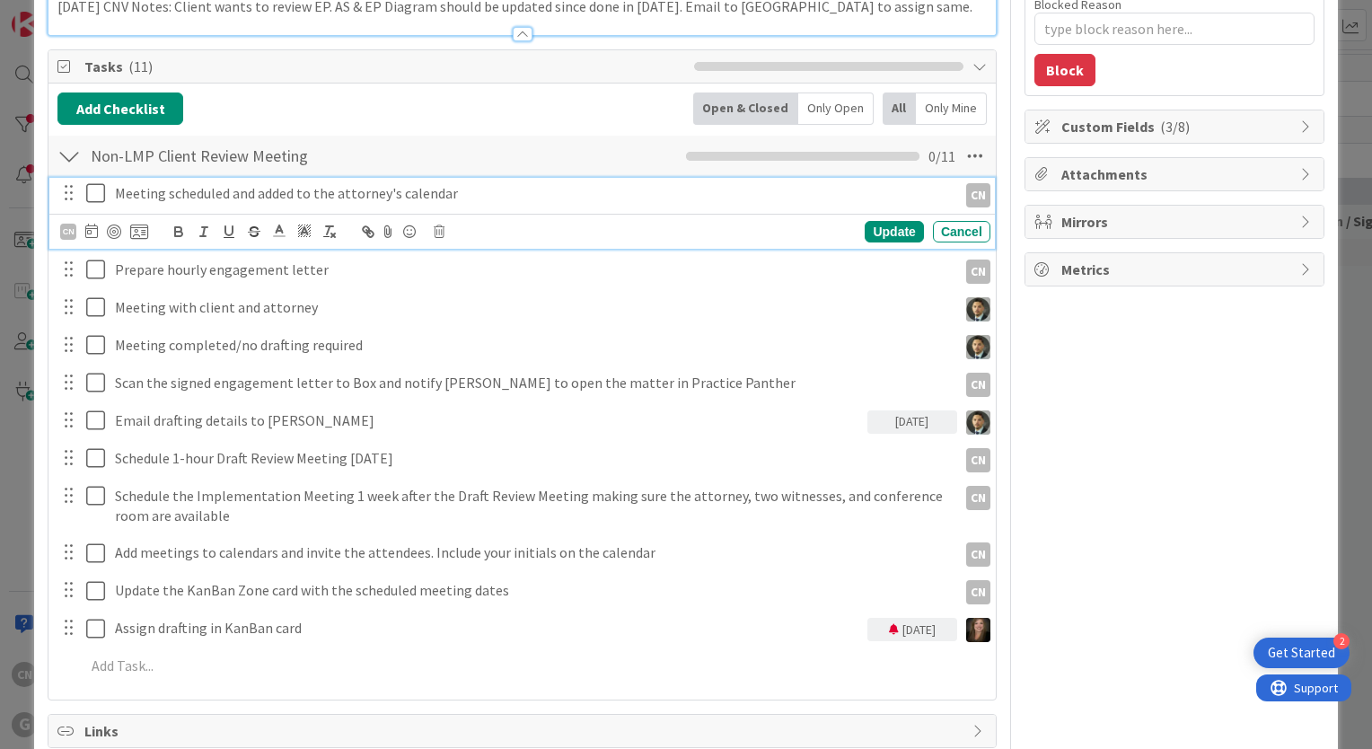
scroll to position [269, 0]
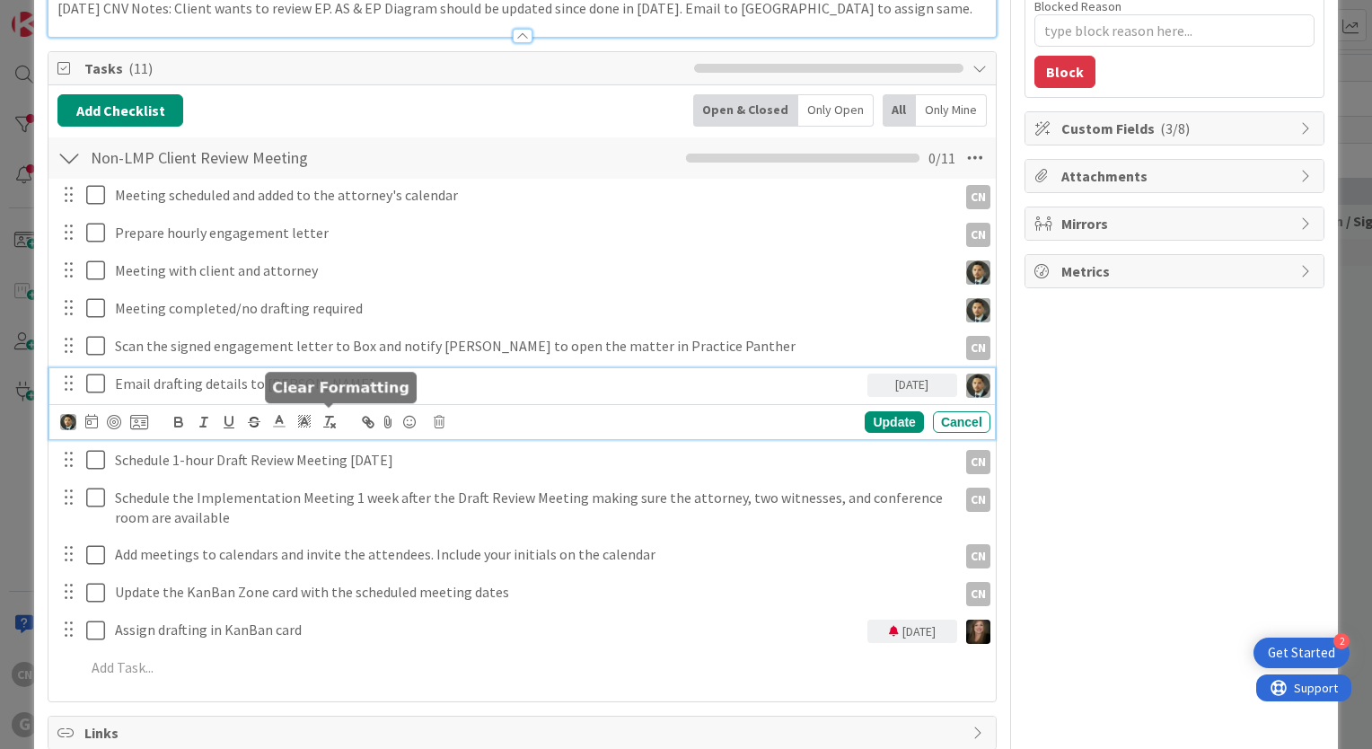
click at [320, 421] on div "Email drafting details to Shari 09/18/2025 Update Cancel" at bounding box center [522, 403] width 946 height 71
click at [87, 423] on icon at bounding box center [91, 421] width 13 height 14
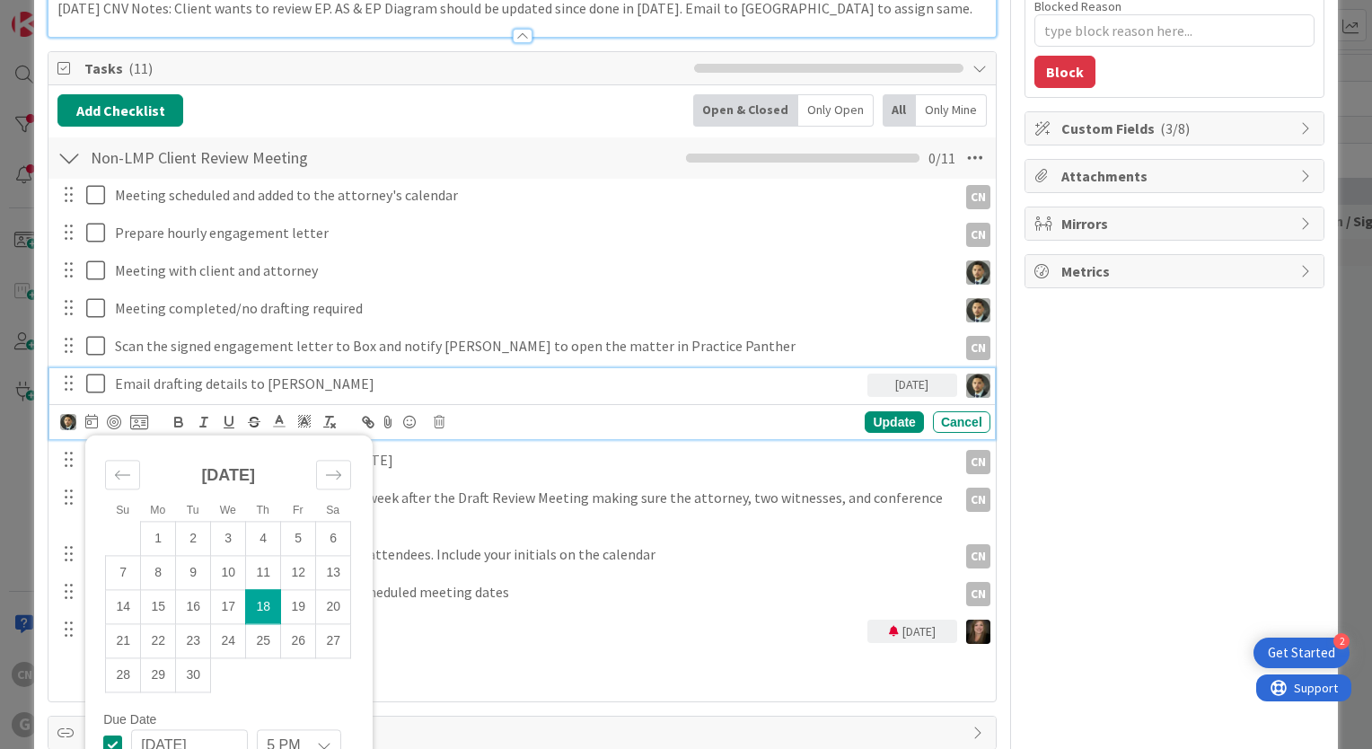
click at [112, 738] on icon at bounding box center [112, 745] width 19 height 22
click at [1107, 453] on div "Owner CN Updating Programs Dates Block Blocked Reason 0 / 256 Block Custom Fiel…" at bounding box center [1175, 570] width 300 height 1539
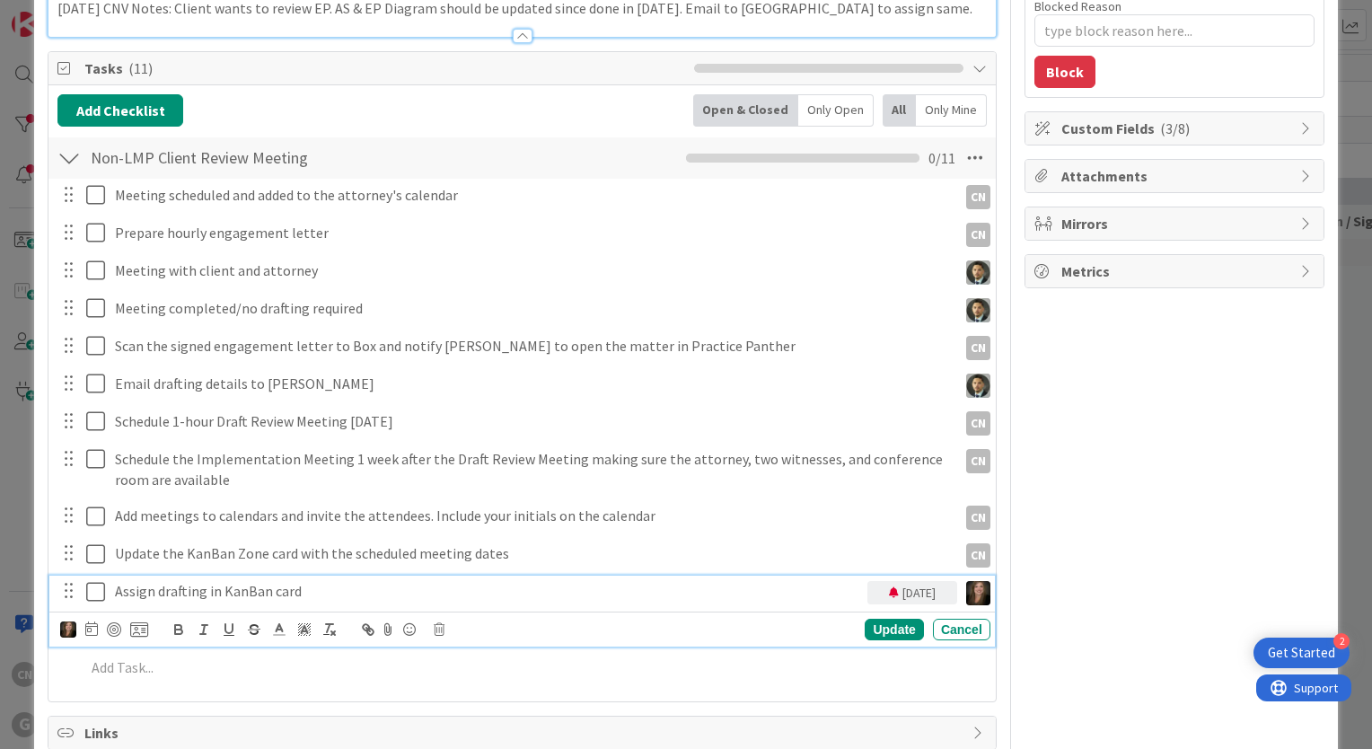
click at [366, 597] on p "Assign drafting in KanBan card" at bounding box center [487, 591] width 745 height 21
click at [90, 632] on icon at bounding box center [91, 629] width 13 height 14
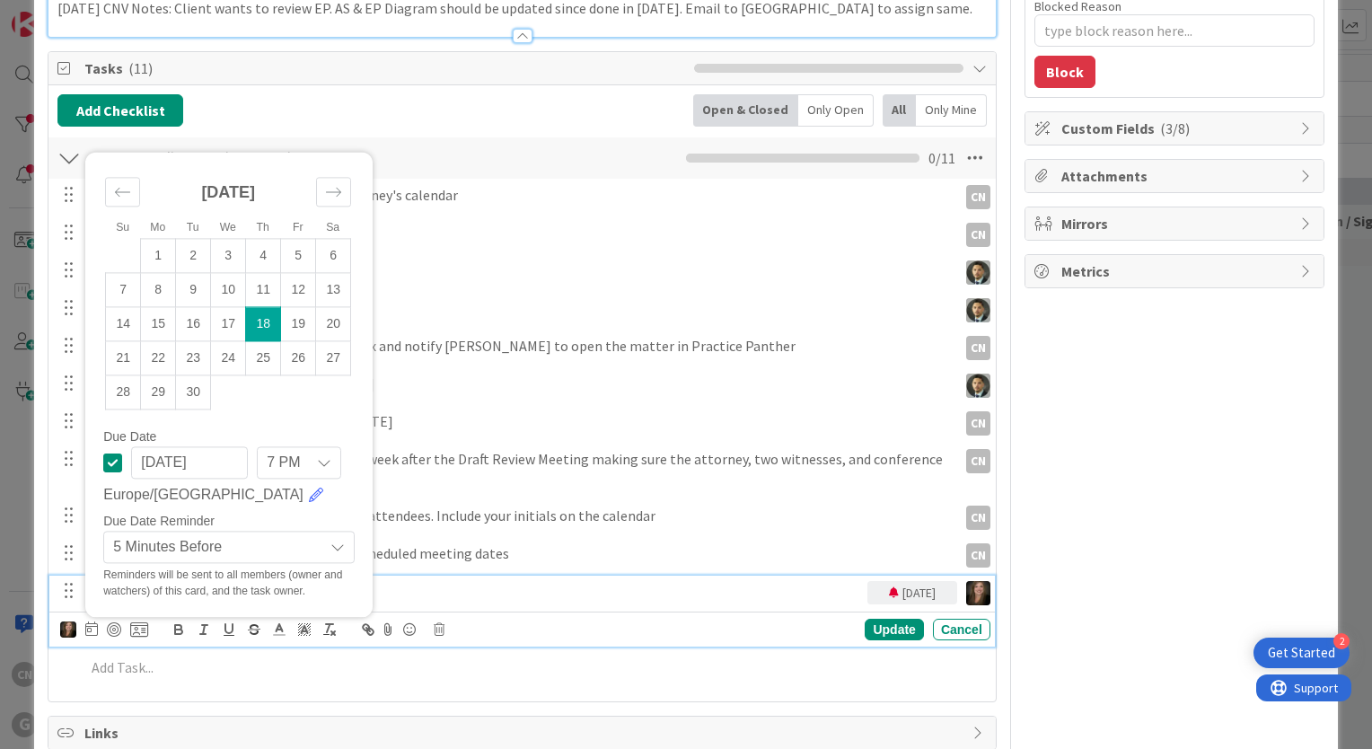
click at [268, 325] on td "18" at bounding box center [263, 324] width 35 height 34
type textarea "x"
click at [110, 454] on icon at bounding box center [112, 463] width 19 height 22
type textarea "x"
click at [1092, 631] on div "Owner CN Updating Programs Dates Block Blocked Reason 0 / 256 Block Custom Fiel…" at bounding box center [1175, 570] width 300 height 1539
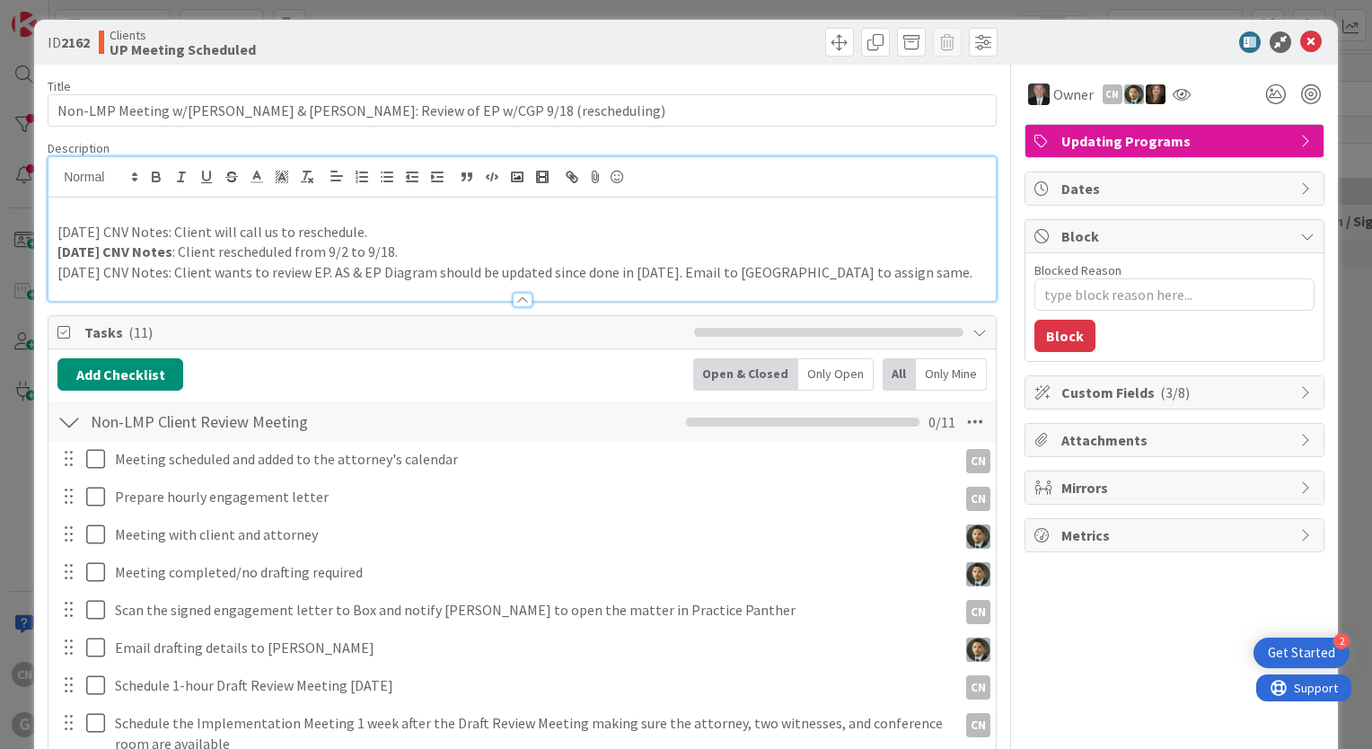
scroll to position [0, 0]
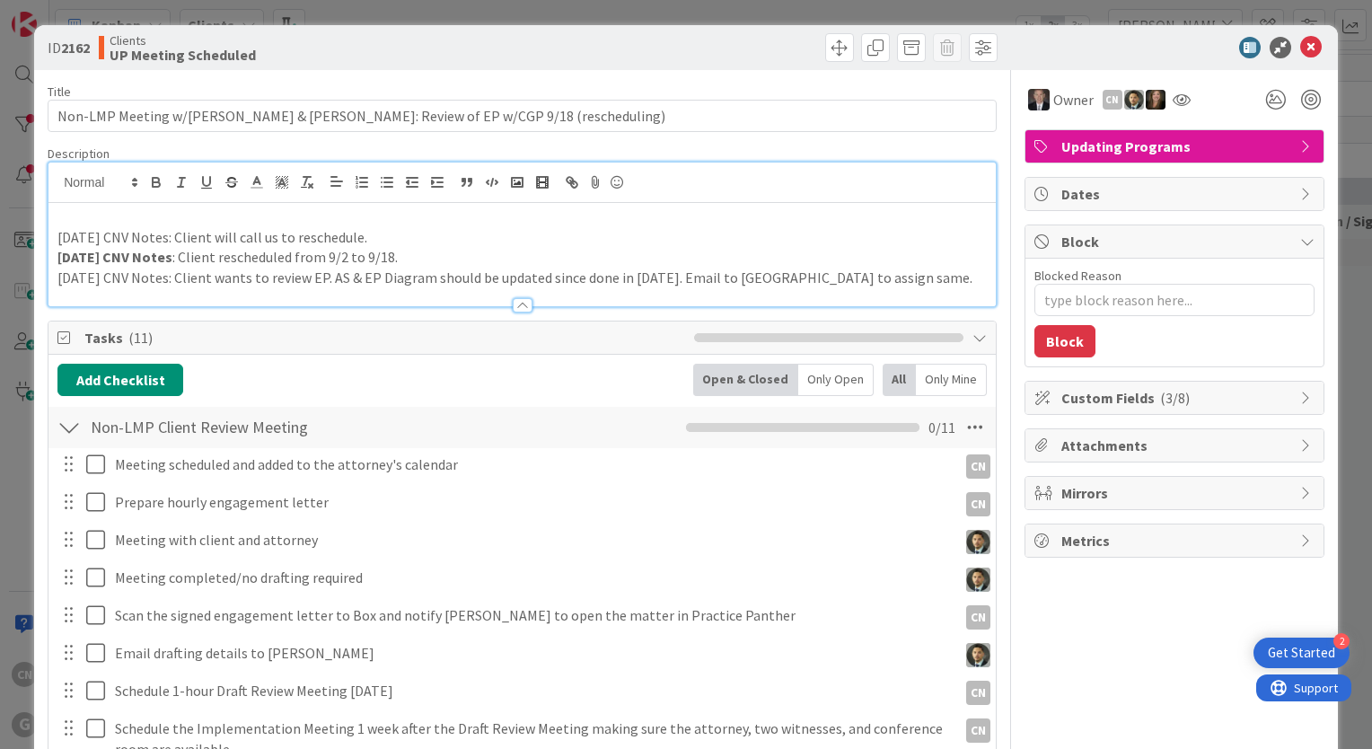
click at [384, 230] on p "9.18.25 CNV Notes: Client will call us to reschedule." at bounding box center [522, 237] width 930 height 21
drag, startPoint x: 384, startPoint y: 232, endPoint x: 590, endPoint y: 296, distance: 216.5
click at [49, 233] on div "9.18.25 CNV Notes: Client will call us to reschedule. 9.2.25 CNV Notes : Client…" at bounding box center [523, 254] width 948 height 103
click at [1301, 49] on icon at bounding box center [1312, 48] width 22 height 22
